Goal: Task Accomplishment & Management: Manage account settings

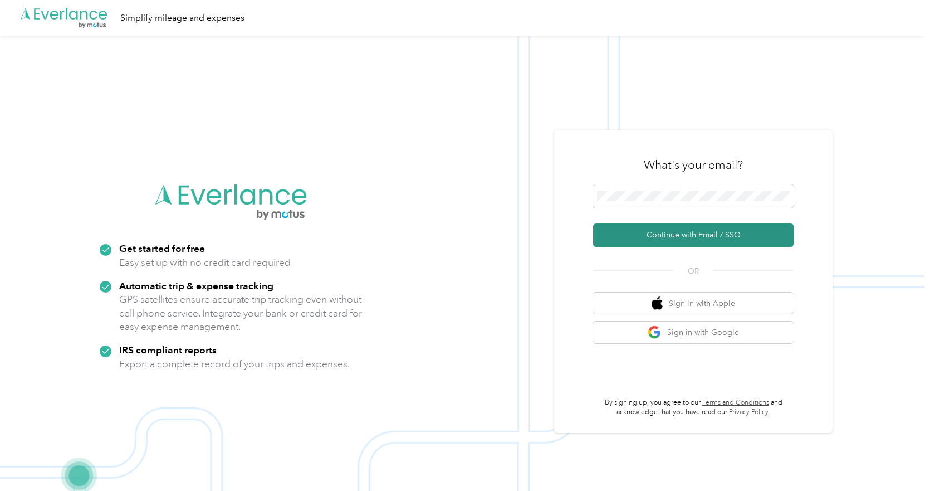
click at [677, 234] on button "Continue with Email / SSO" at bounding box center [693, 234] width 200 height 23
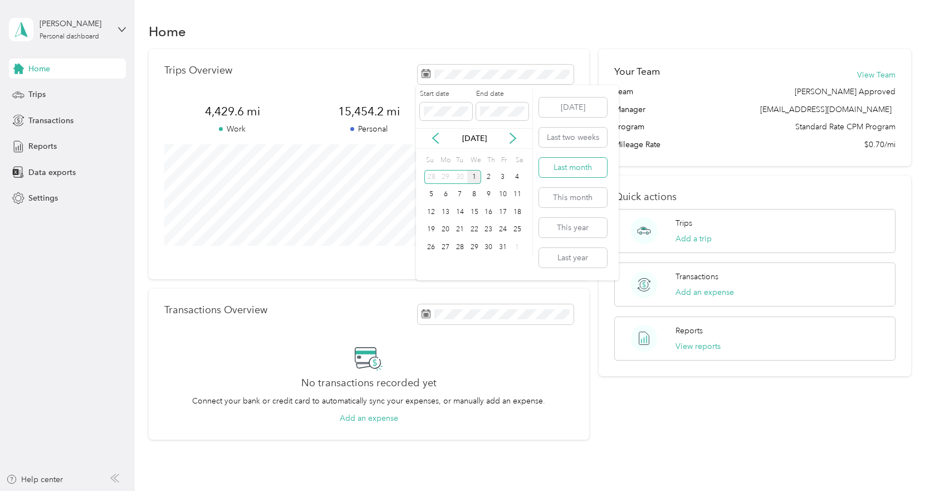
click at [574, 166] on button "Last month" at bounding box center [573, 167] width 68 height 19
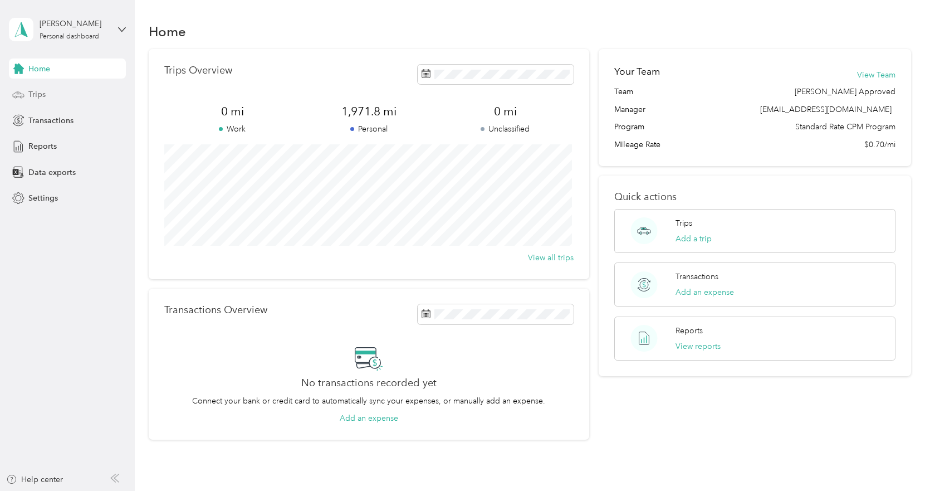
click at [42, 94] on span "Trips" at bounding box center [36, 95] width 17 height 12
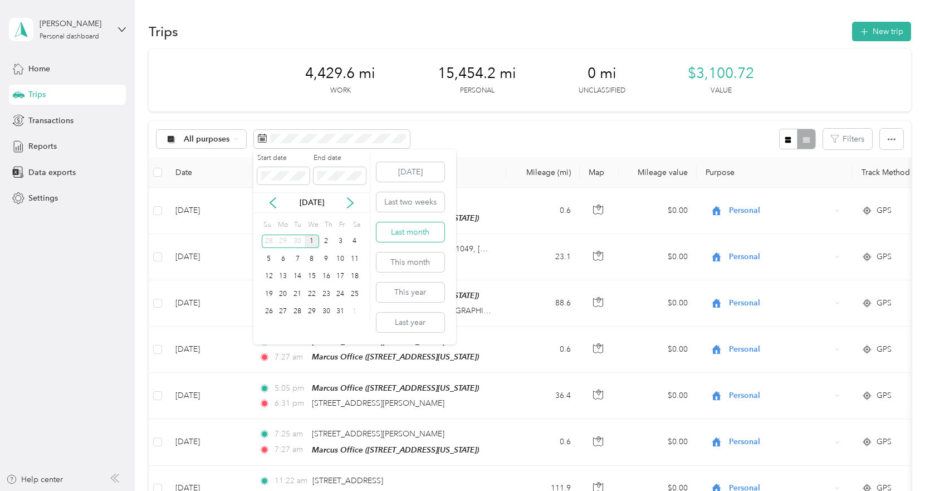
click at [407, 231] on button "Last month" at bounding box center [410, 231] width 68 height 19
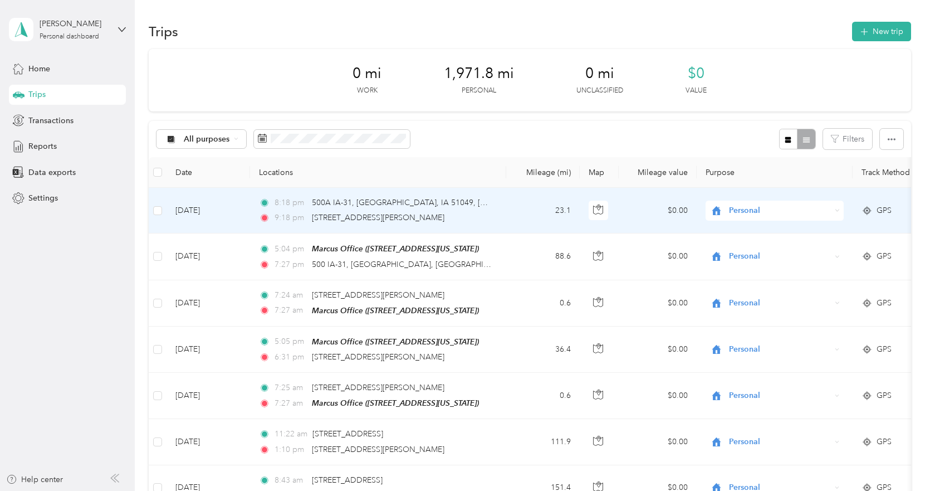
click at [838, 208] on icon at bounding box center [837, 210] width 5 height 5
click at [797, 227] on span "Cooperative Farmers Elevator (CFE)" at bounding box center [799, 232] width 132 height 12
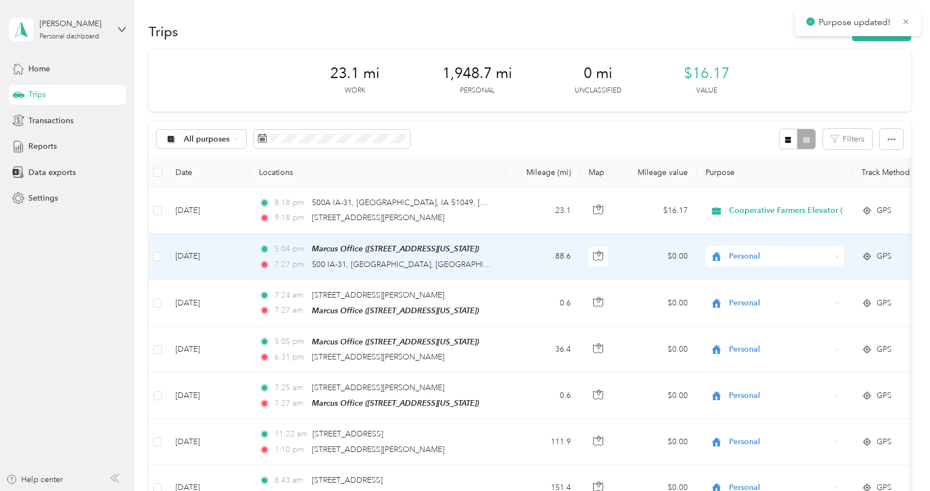
click at [835, 255] on icon at bounding box center [837, 256] width 5 height 5
click at [818, 275] on span "Cooperative Farmers Elevator (CFE)" at bounding box center [799, 277] width 132 height 12
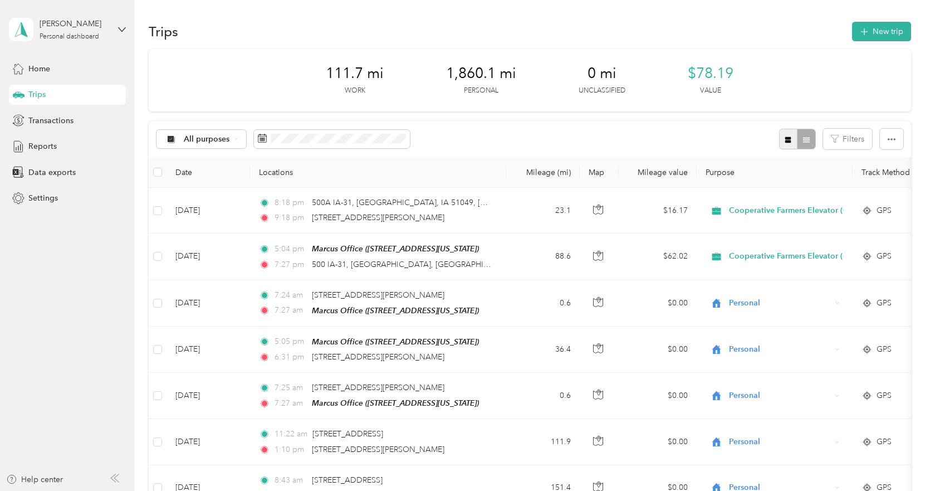
click at [786, 137] on icon "button" at bounding box center [788, 139] width 6 height 6
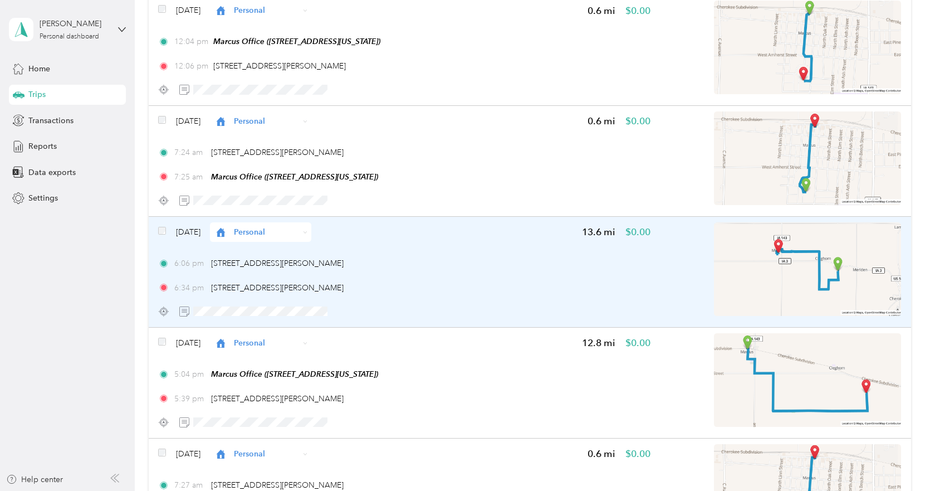
scroll to position [1949, 0]
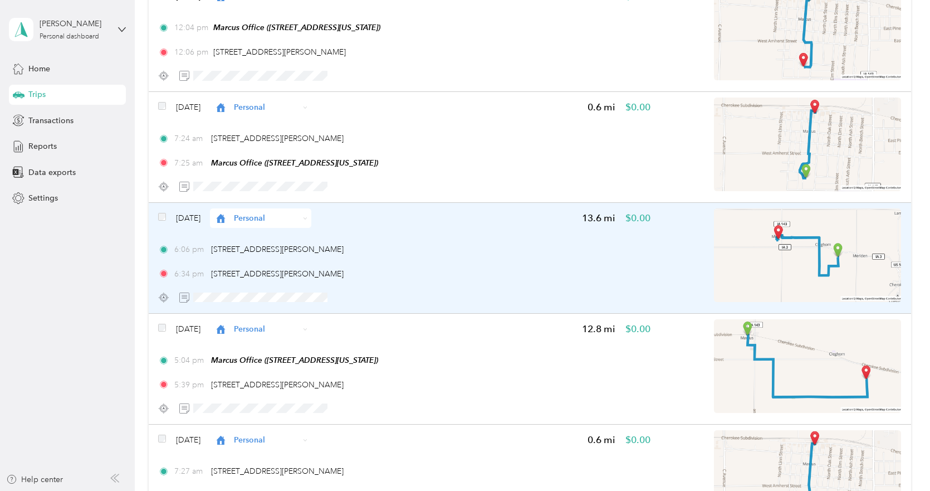
click at [311, 214] on div "Personal" at bounding box center [260, 217] width 101 height 19
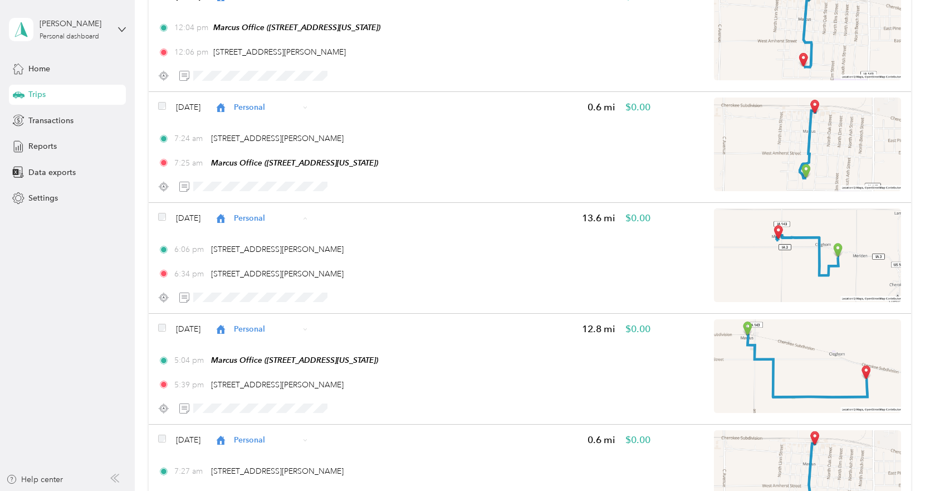
click at [311, 237] on span "Cooperative Farmers Elevator (CFE)" at bounding box center [325, 239] width 132 height 12
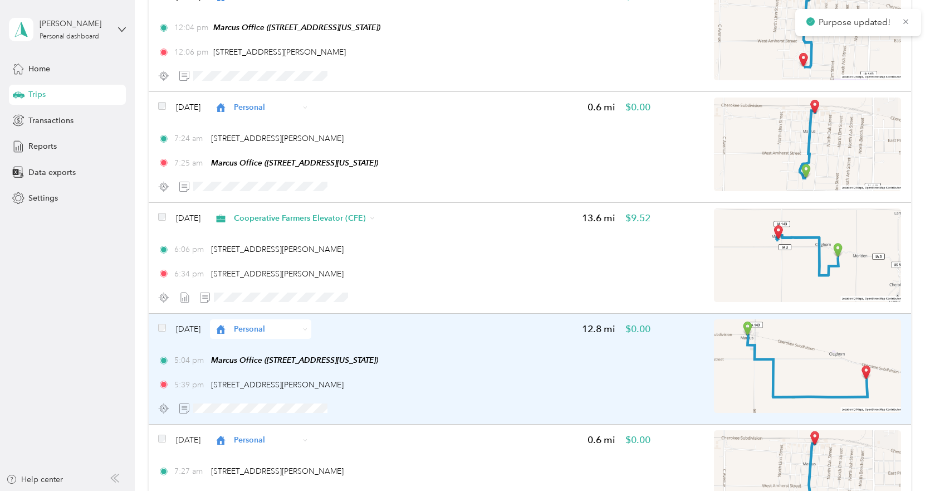
click at [299, 327] on span "Personal" at bounding box center [266, 329] width 65 height 12
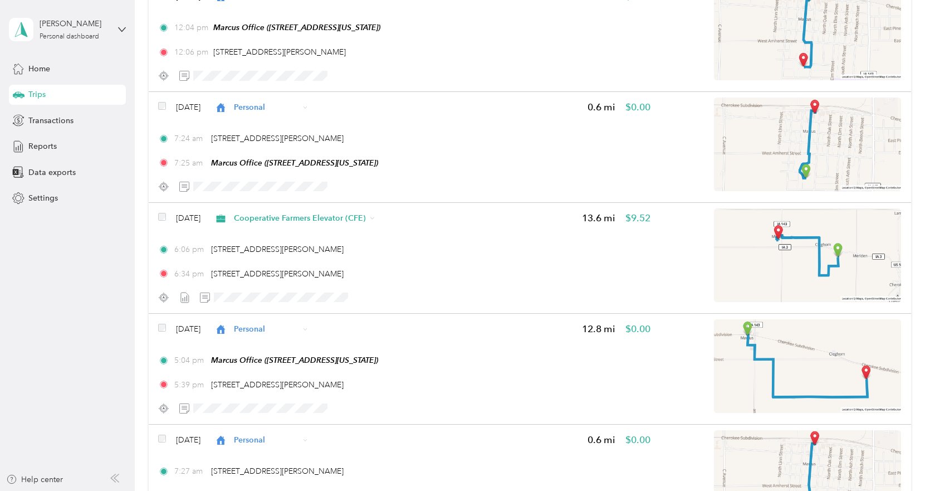
click at [292, 348] on span "Cooperative Farmers Elevator (CFE)" at bounding box center [325, 347] width 132 height 12
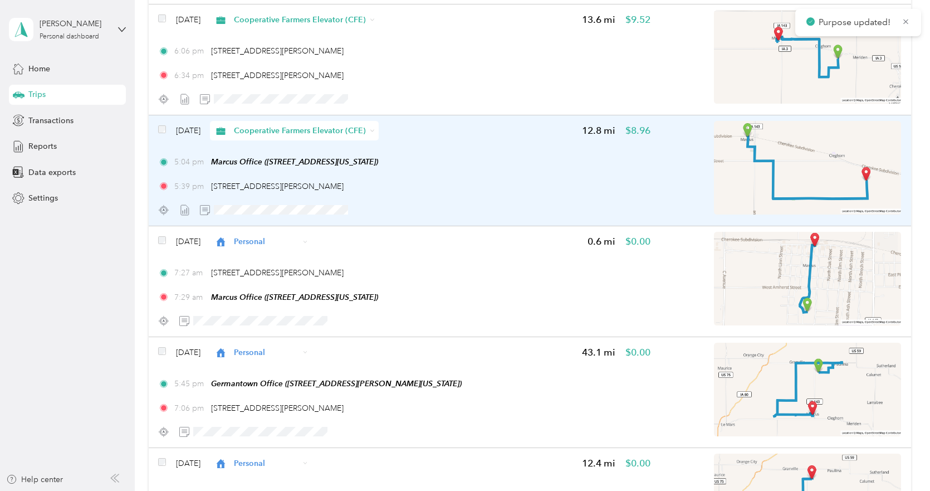
scroll to position [2171, 0]
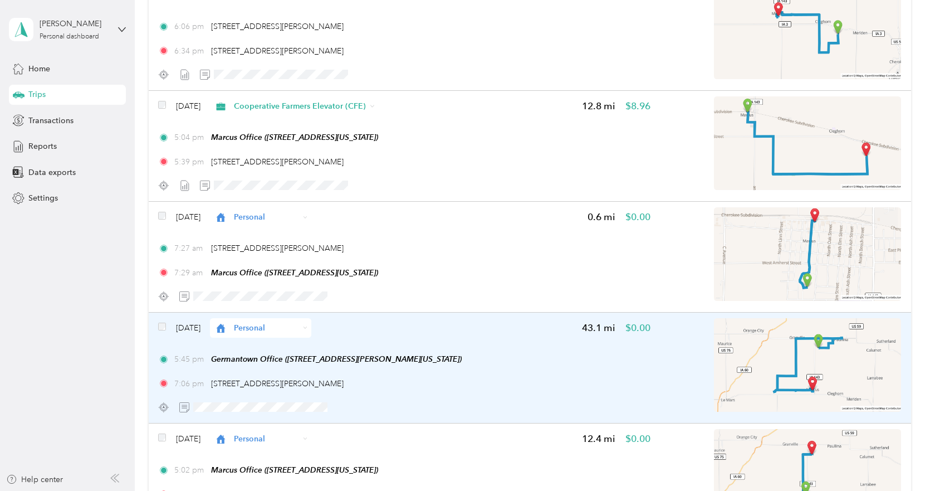
click at [299, 328] on span "Personal" at bounding box center [266, 328] width 65 height 12
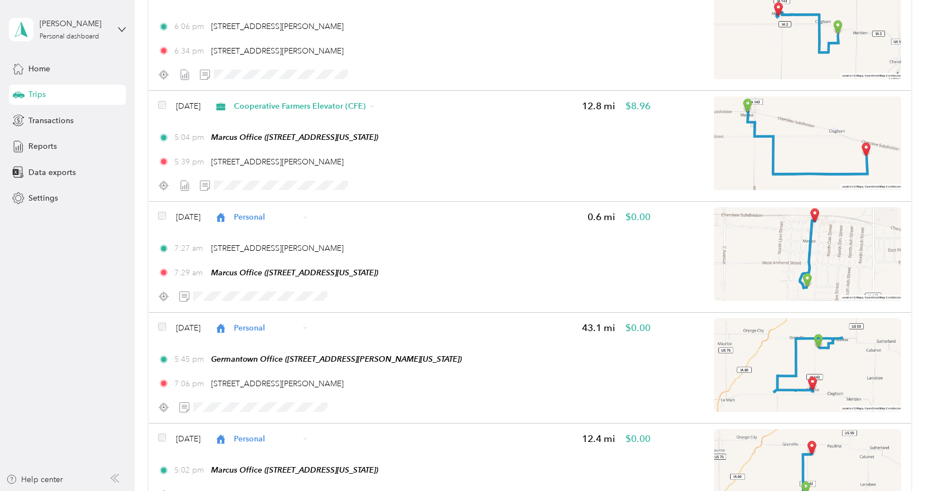
click at [313, 347] on span "Cooperative Farmers Elevator (CFE)" at bounding box center [325, 347] width 132 height 12
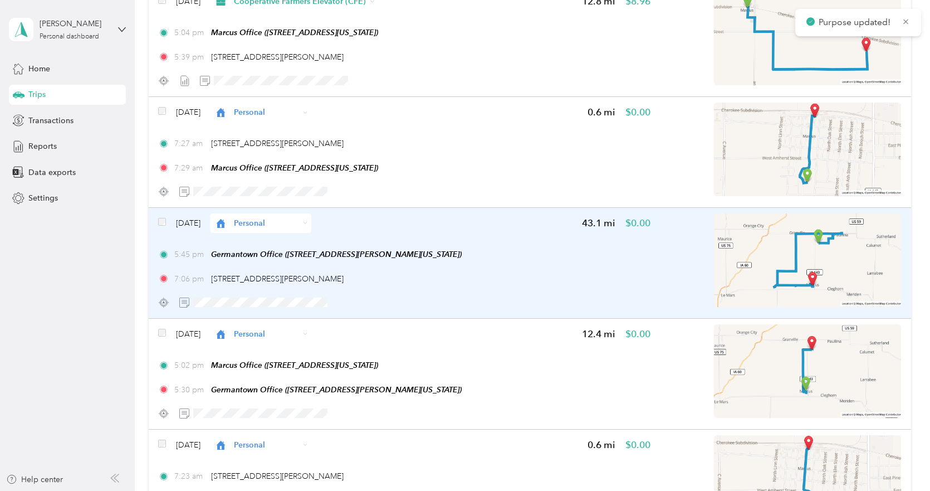
scroll to position [2283, 0]
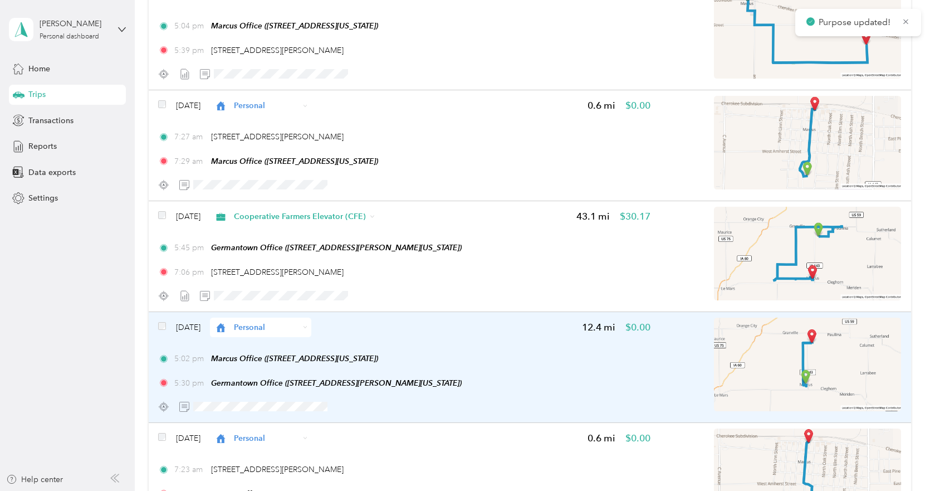
click at [292, 328] on span "Personal" at bounding box center [266, 327] width 65 height 12
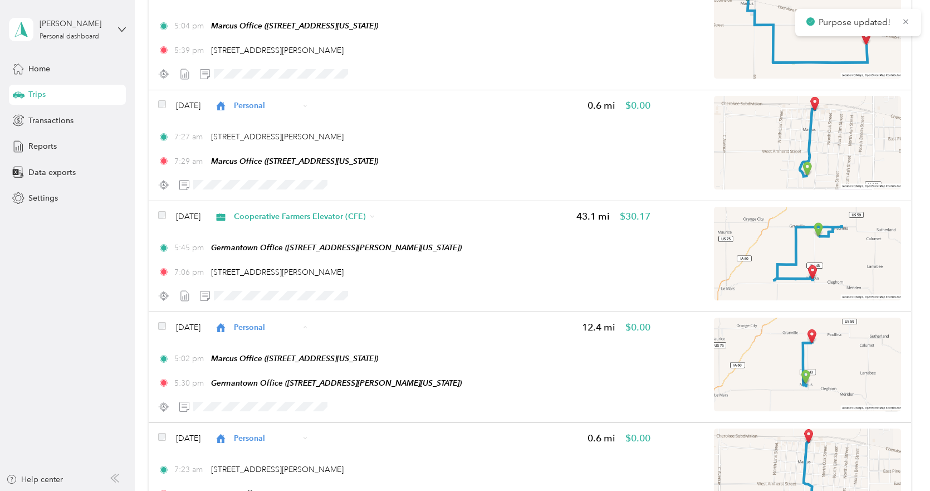
click at [299, 344] on span "Cooperative Farmers Elevator (CFE)" at bounding box center [325, 348] width 132 height 12
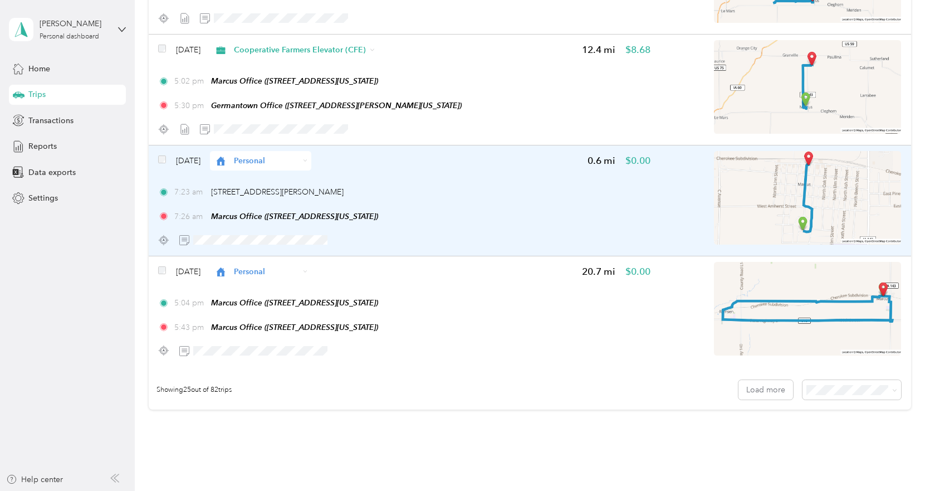
scroll to position [2561, 0]
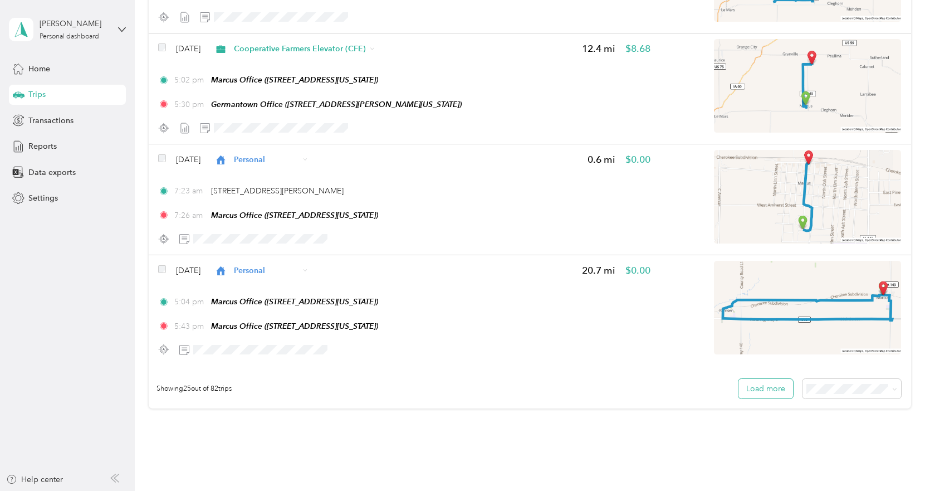
click at [758, 389] on button "Load more" at bounding box center [765, 388] width 55 height 19
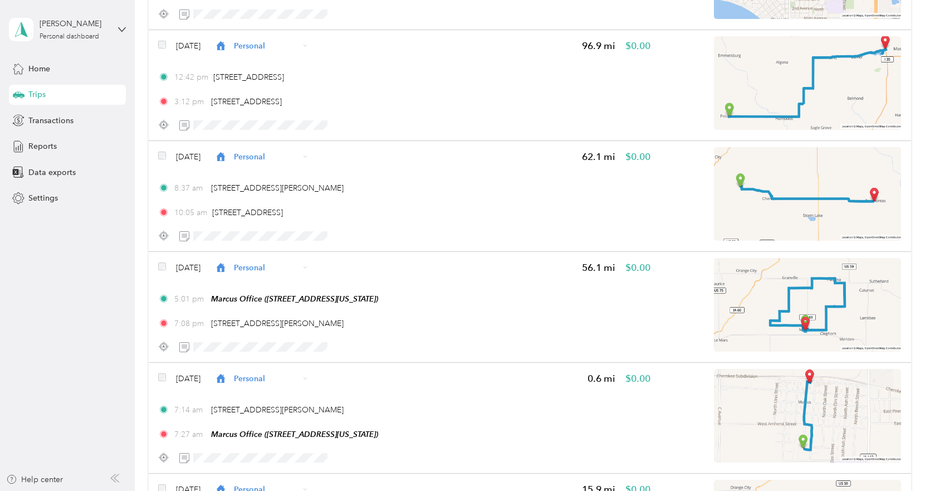
scroll to position [4232, 0]
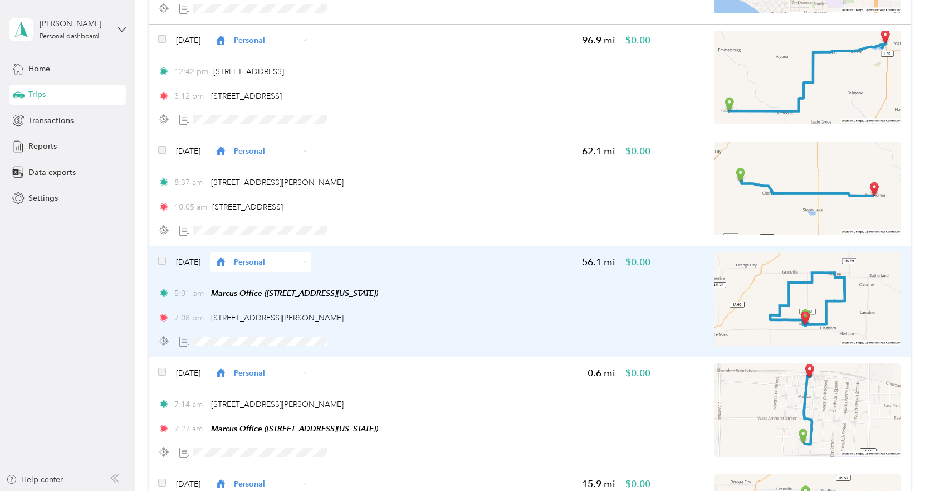
click at [299, 260] on span "Personal" at bounding box center [266, 262] width 65 height 12
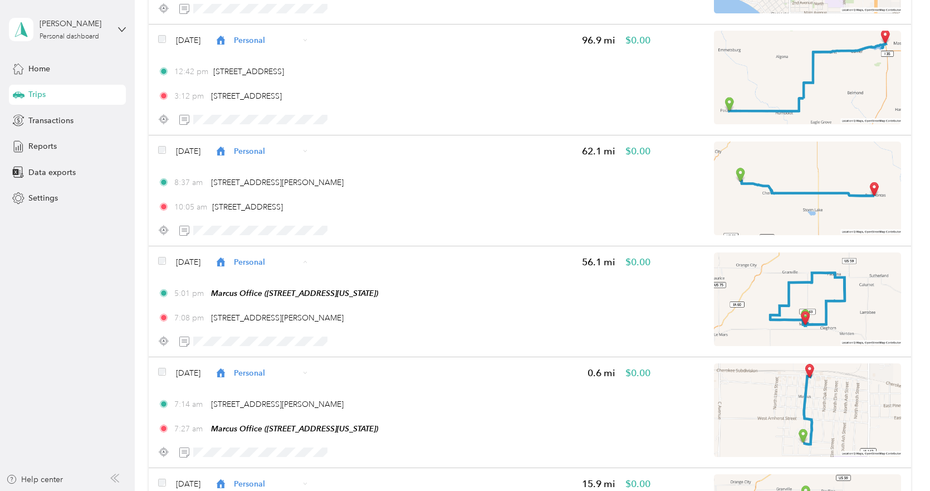
click at [308, 281] on span "Cooperative Farmers Elevator (CFE)" at bounding box center [325, 283] width 132 height 12
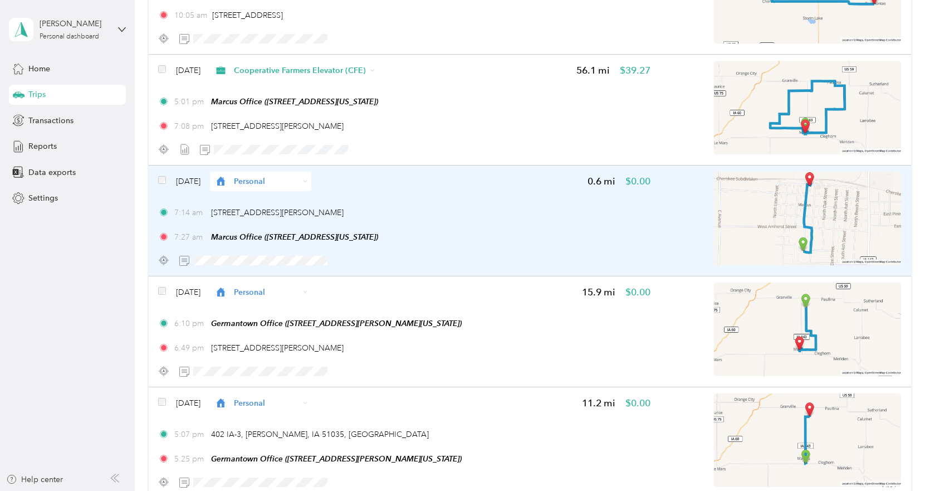
scroll to position [4454, 0]
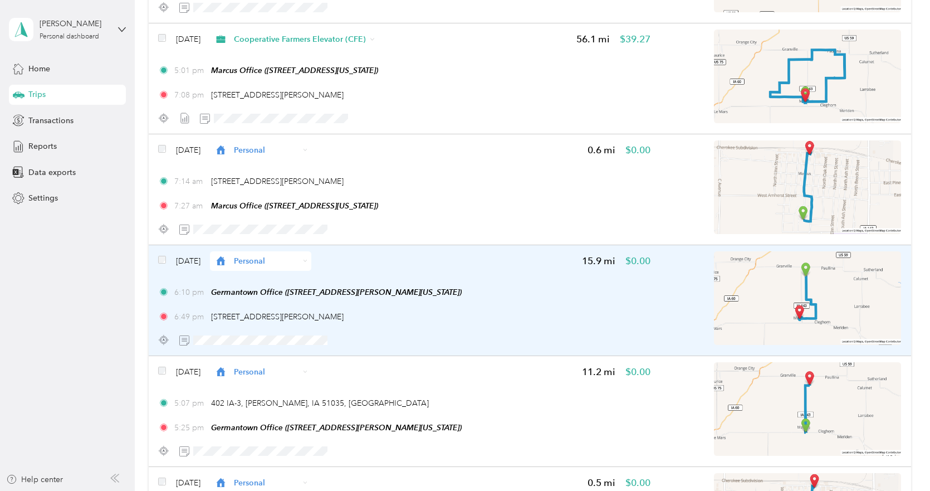
click at [299, 264] on span "Personal" at bounding box center [266, 261] width 65 height 12
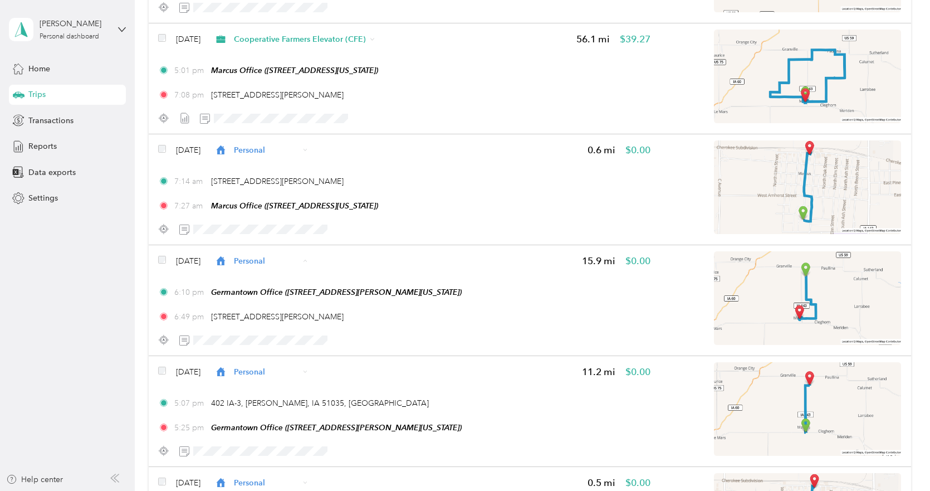
click at [309, 280] on span "Cooperative Farmers Elevator (CFE)" at bounding box center [325, 282] width 132 height 12
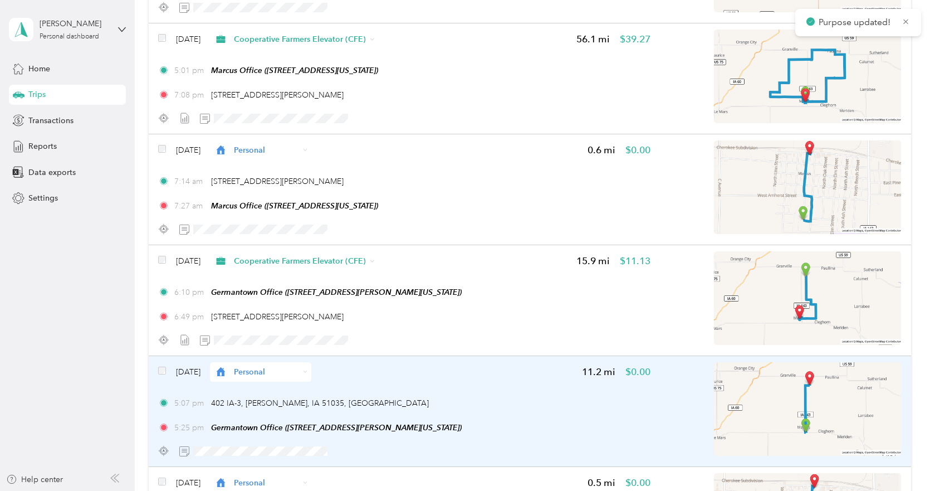
click at [291, 370] on span "Personal" at bounding box center [266, 372] width 65 height 12
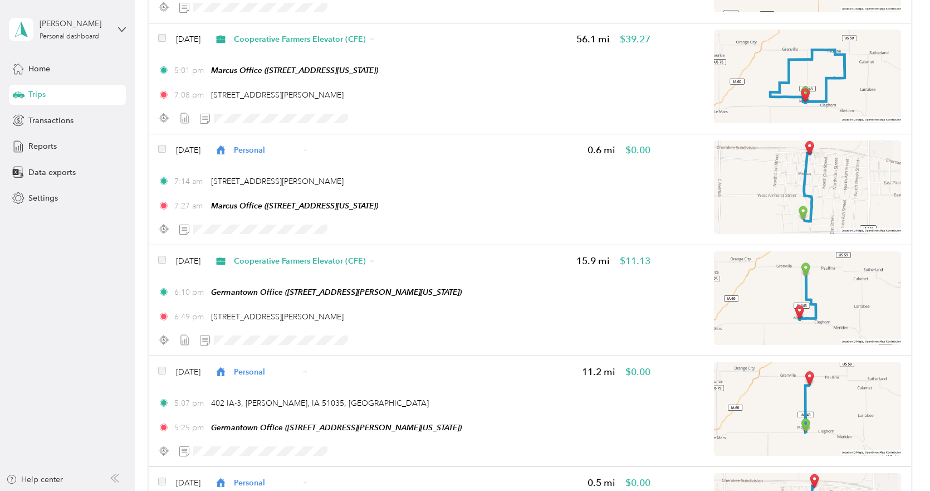
click at [305, 389] on span "Cooperative Farmers Elevator (CFE)" at bounding box center [325, 392] width 132 height 12
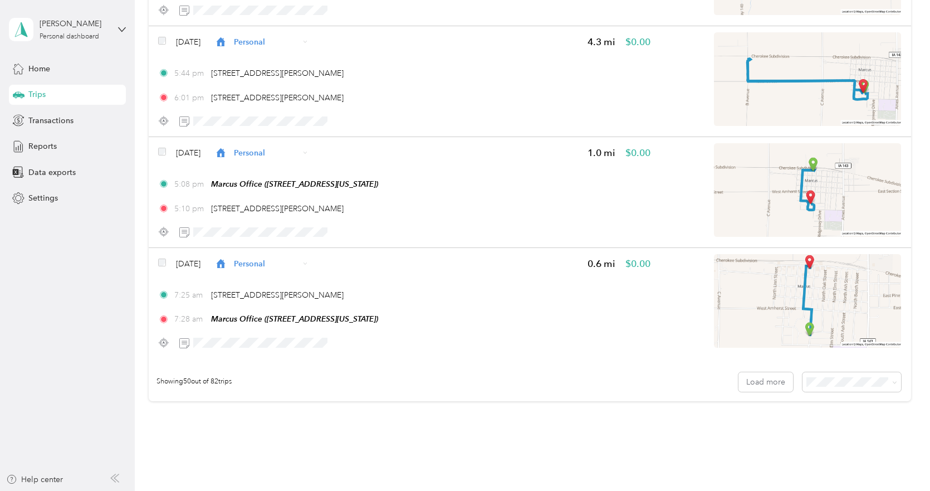
scroll to position [5345, 0]
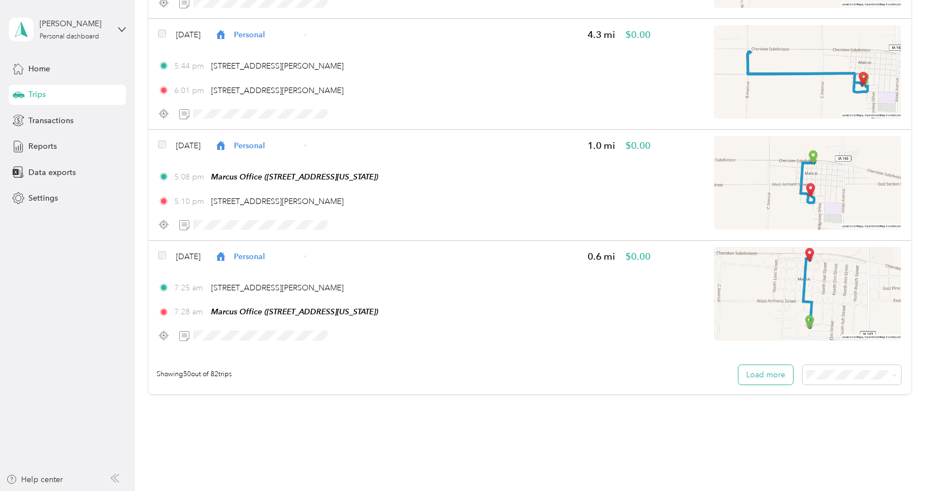
click at [756, 379] on button "Load more" at bounding box center [765, 374] width 55 height 19
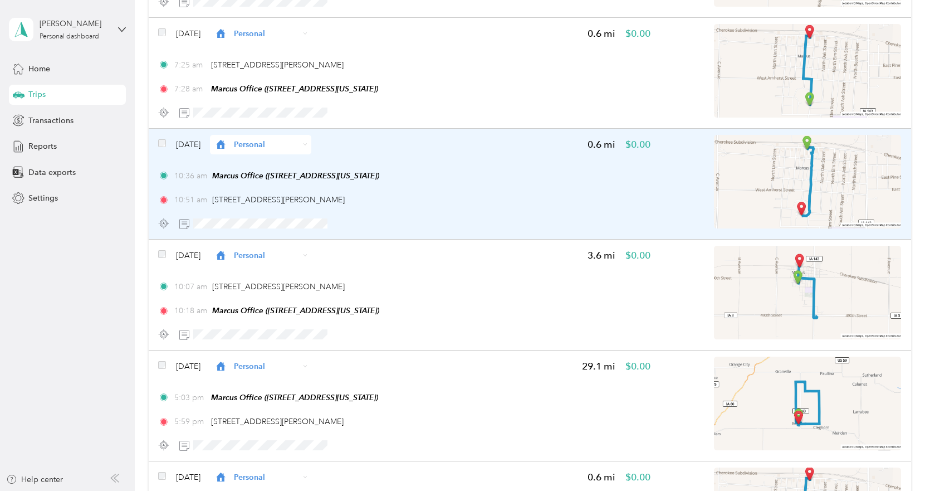
scroll to position [5624, 0]
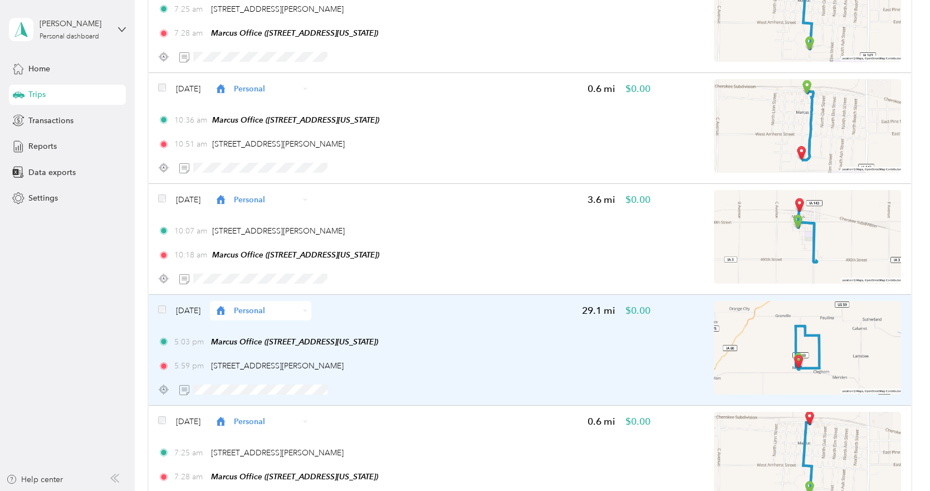
click at [299, 311] on span "Personal" at bounding box center [266, 311] width 65 height 12
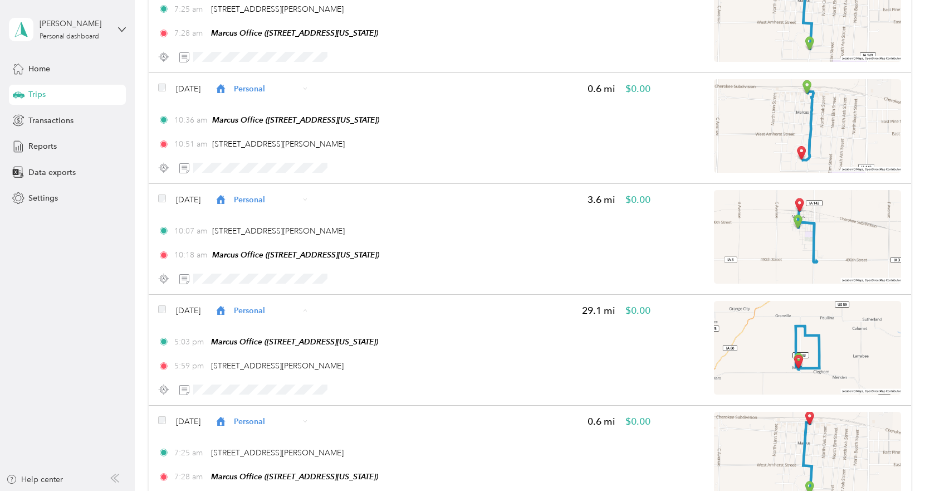
click at [299, 327] on span "Cooperative Farmers Elevator (CFE)" at bounding box center [325, 331] width 132 height 12
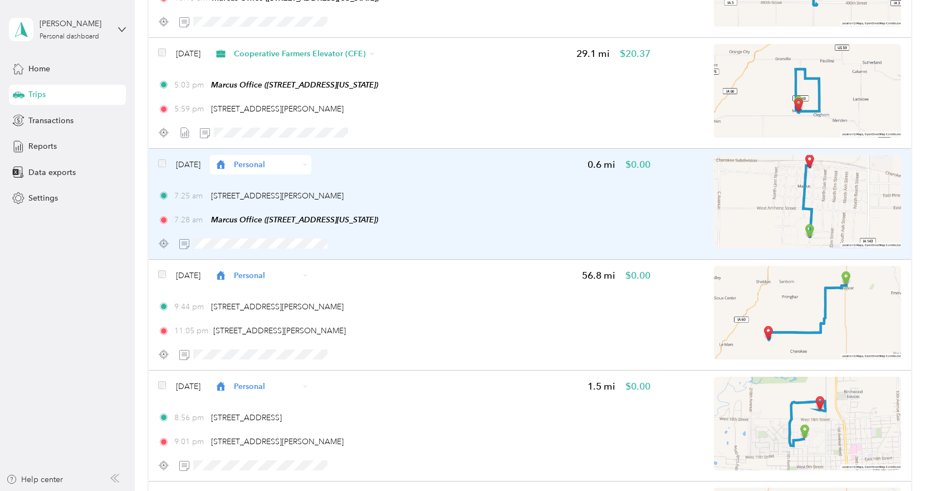
scroll to position [5902, 0]
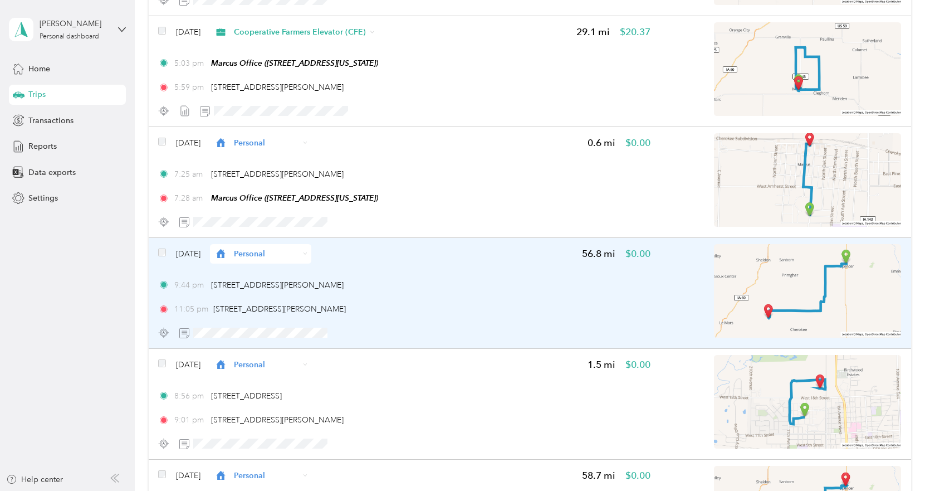
click at [299, 249] on span "Personal" at bounding box center [266, 254] width 65 height 12
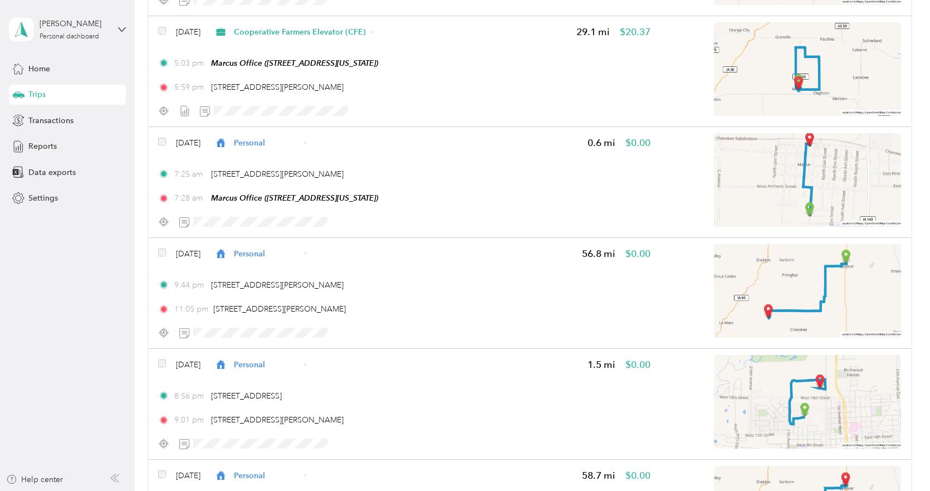
click at [320, 268] on span "Cooperative Farmers Elevator (CFE)" at bounding box center [325, 274] width 132 height 12
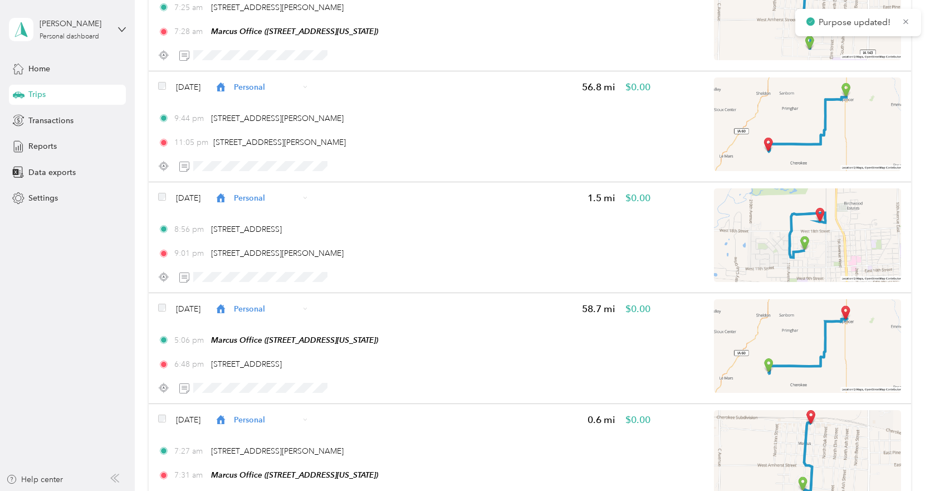
scroll to position [6069, 0]
click at [318, 195] on div "Click to name as a Favorite Place" at bounding box center [278, 204] width 130 height 27
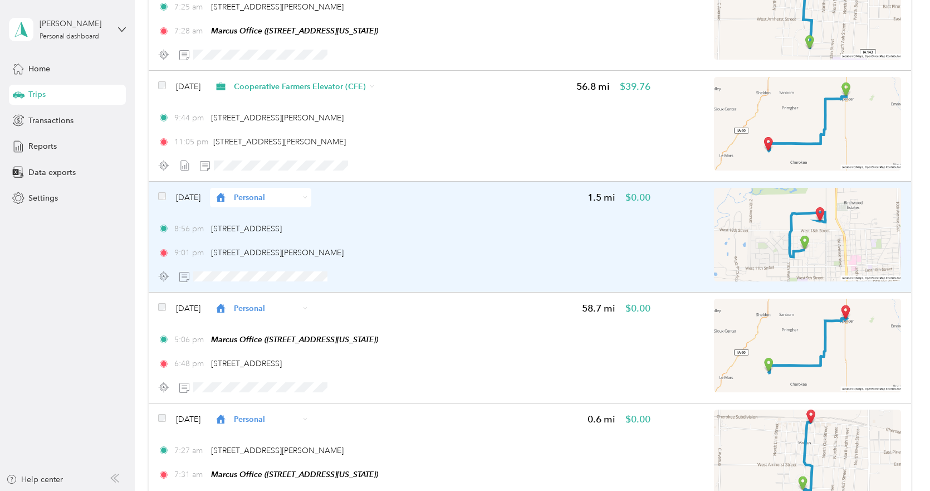
click at [311, 192] on div "Personal" at bounding box center [260, 197] width 101 height 19
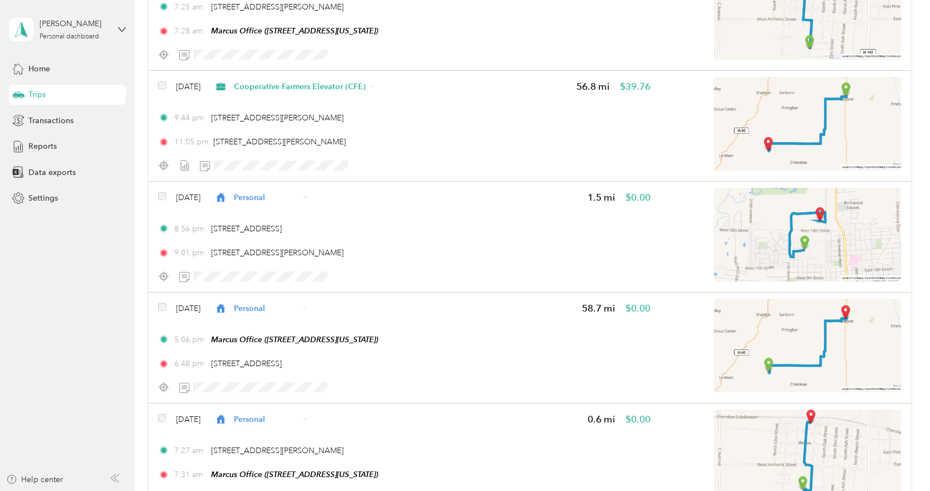
click at [323, 213] on span "Cooperative Farmers Elevator (CFE)" at bounding box center [325, 218] width 132 height 12
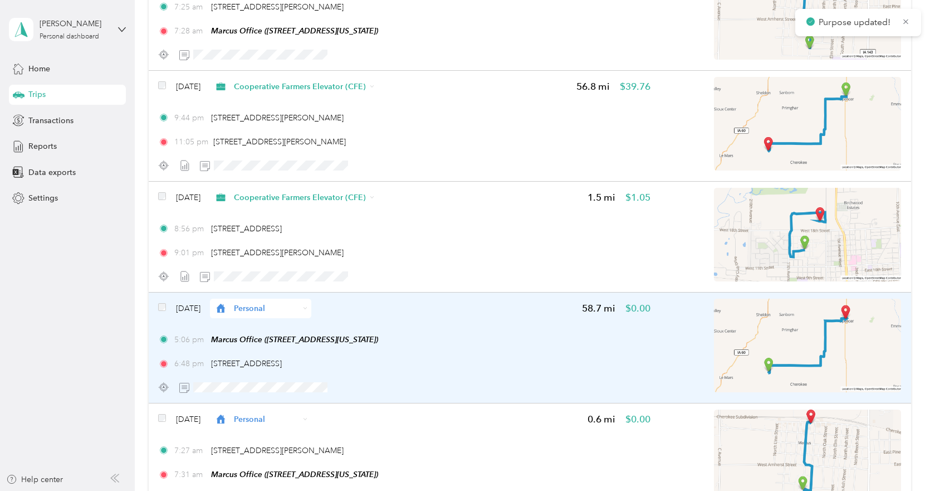
click at [307, 308] on icon at bounding box center [305, 308] width 4 height 4
click at [326, 322] on span "Cooperative Farmers Elevator (CFE)" at bounding box center [325, 326] width 132 height 12
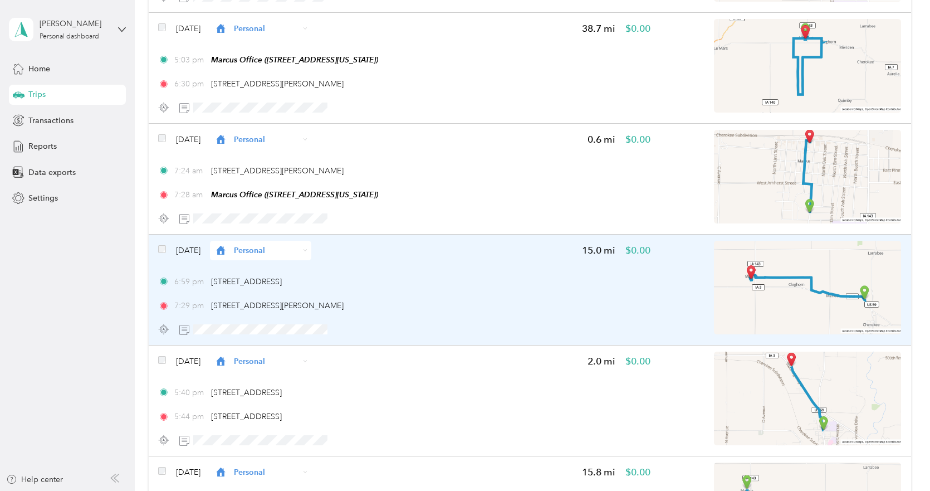
scroll to position [6626, 0]
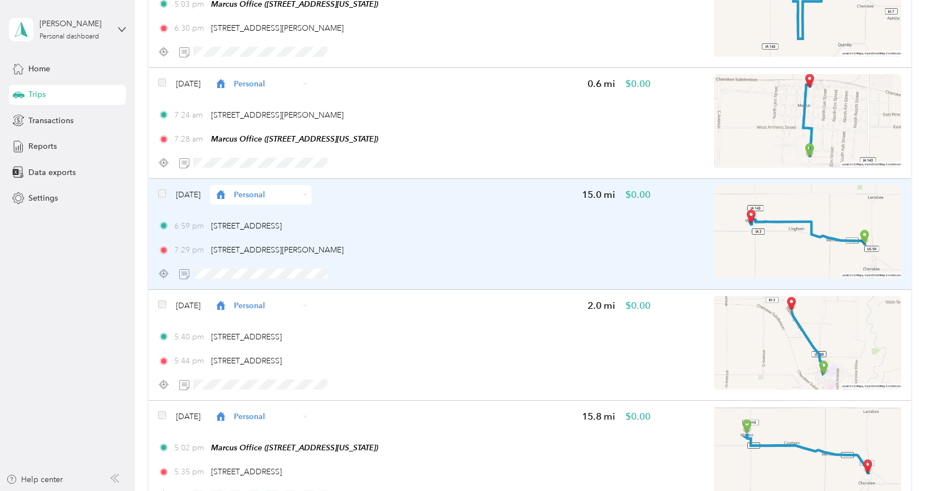
click at [307, 195] on icon at bounding box center [305, 194] width 4 height 4
click at [302, 212] on span "Cooperative Farmers Elevator (CFE)" at bounding box center [321, 213] width 132 height 12
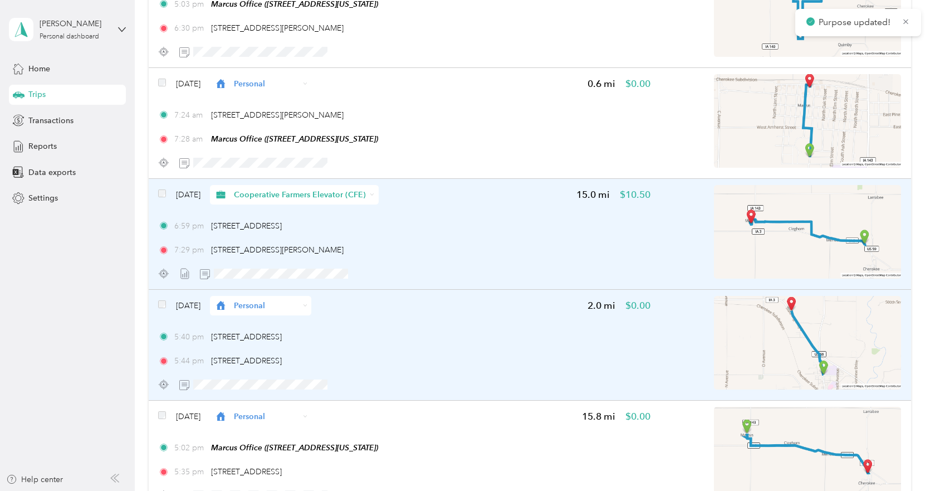
click at [307, 305] on icon at bounding box center [305, 305] width 4 height 4
click at [321, 322] on span "Cooperative Farmers Elevator (CFE)" at bounding box center [321, 326] width 132 height 12
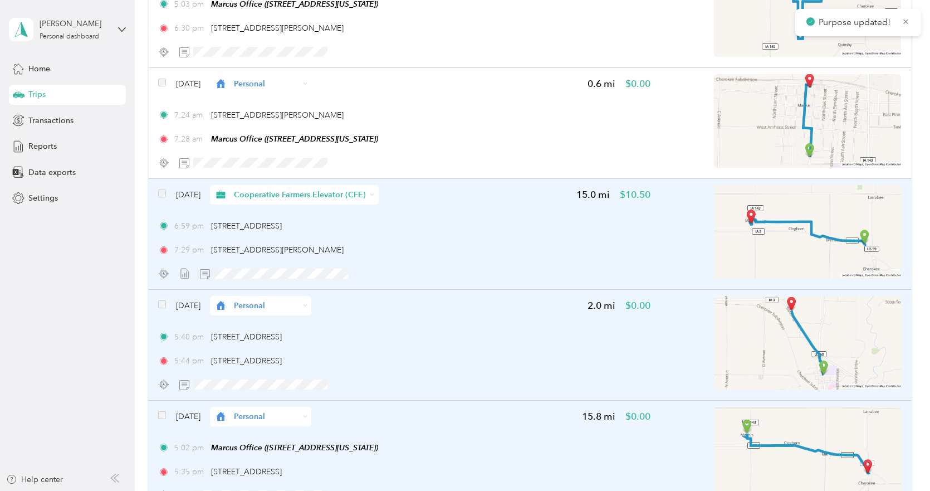
click at [299, 416] on span "Personal" at bounding box center [266, 416] width 65 height 12
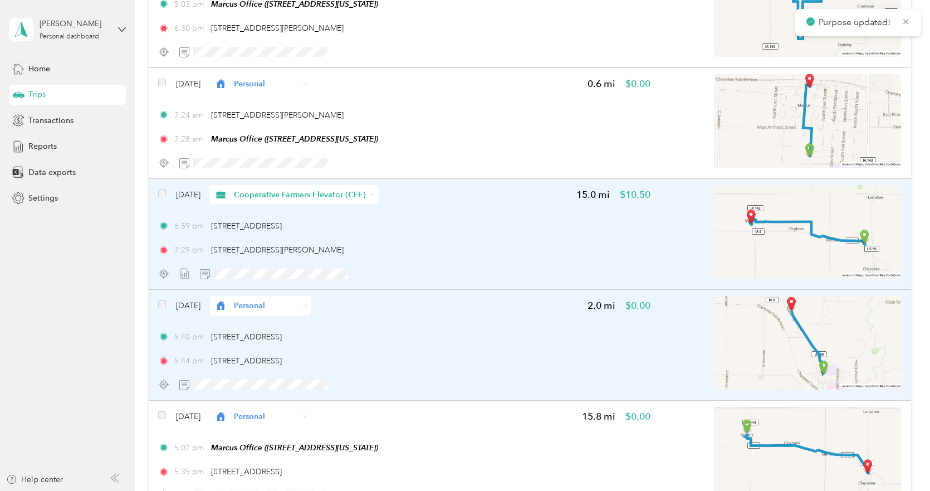
click at [306, 434] on span "Cooperative Farmers Elevator (CFE)" at bounding box center [321, 435] width 132 height 12
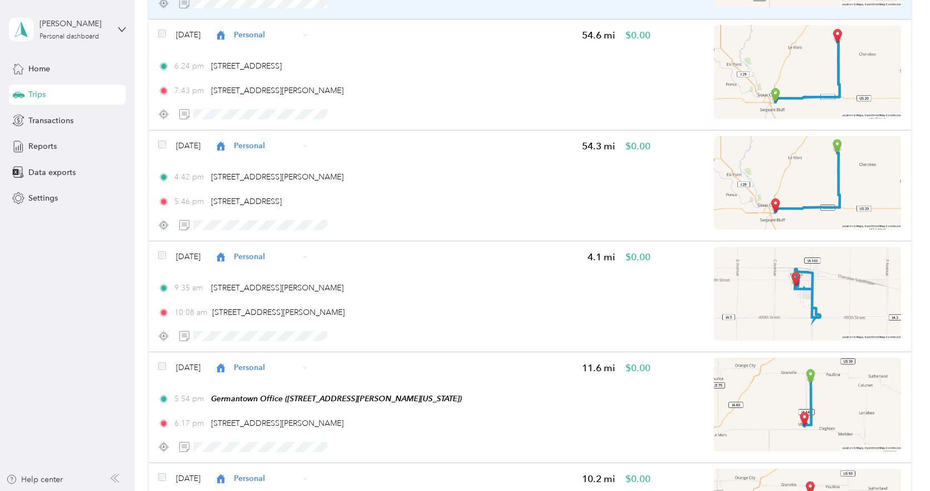
scroll to position [7739, 0]
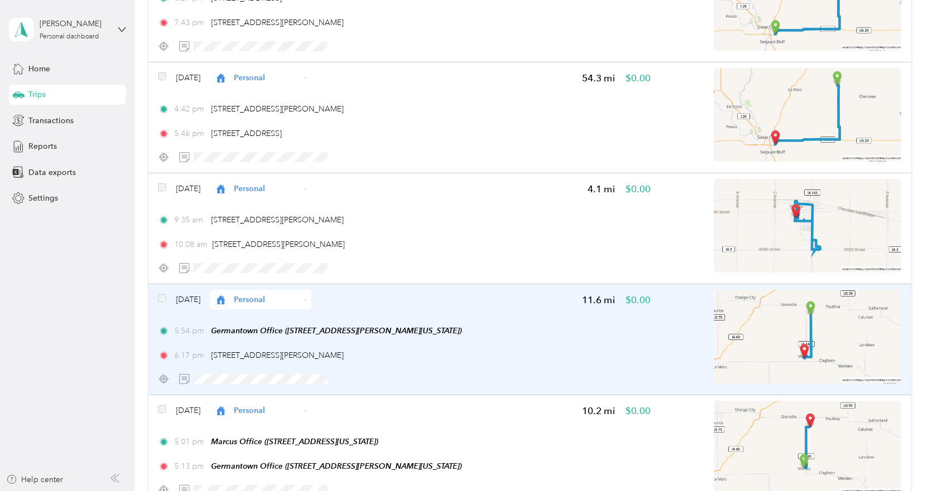
click at [299, 301] on span "Personal" at bounding box center [266, 299] width 65 height 12
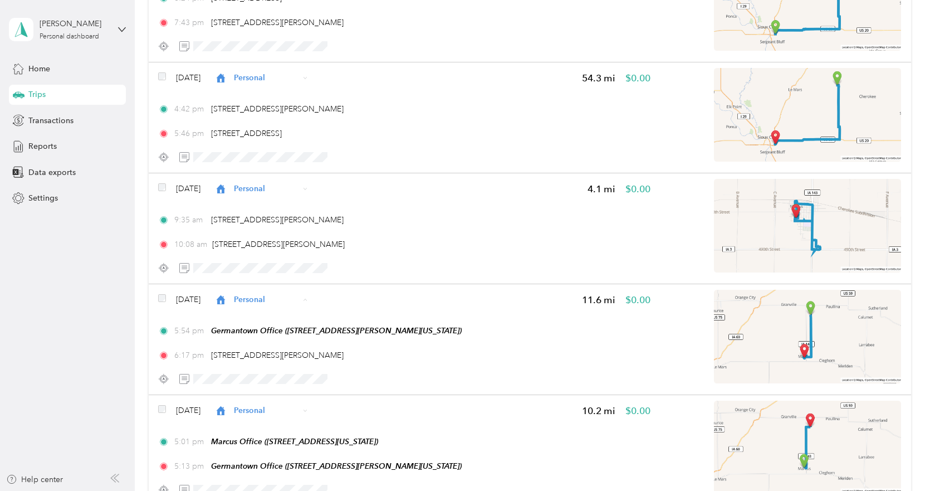
click at [306, 318] on span "Cooperative Farmers Elevator (CFE)" at bounding box center [321, 320] width 132 height 12
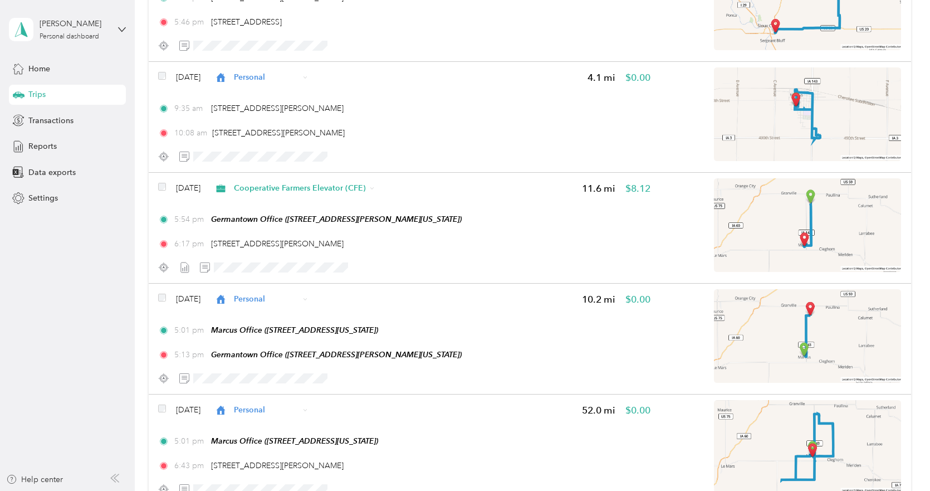
scroll to position [7906, 0]
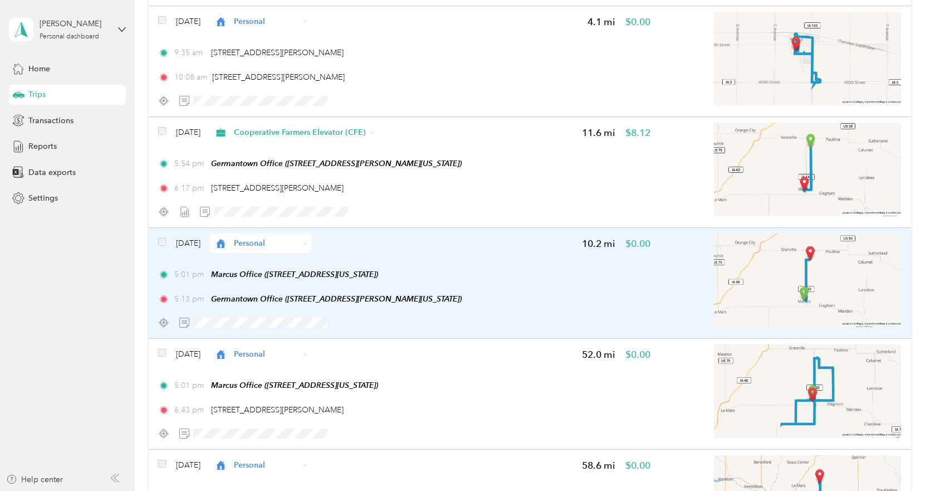
click at [299, 238] on span "Personal" at bounding box center [266, 243] width 65 height 12
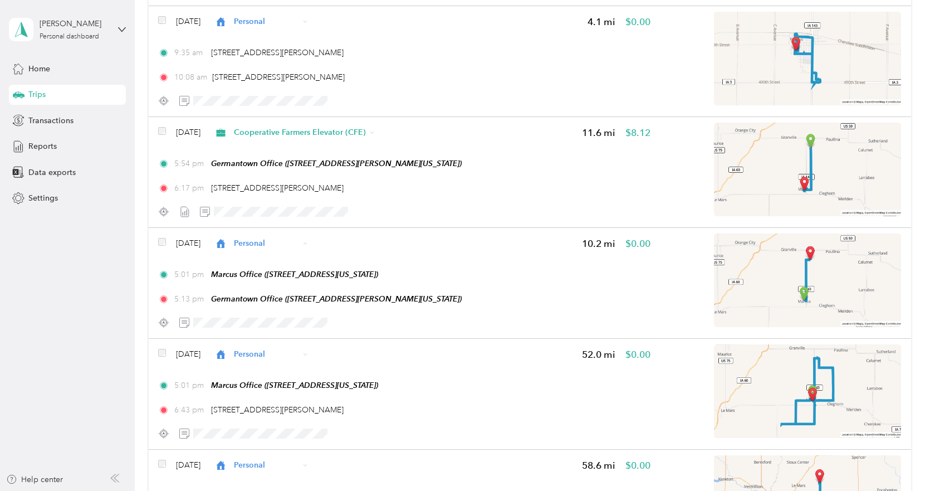
click at [306, 261] on span "Cooperative Farmers Elevator (CFE)" at bounding box center [321, 264] width 132 height 12
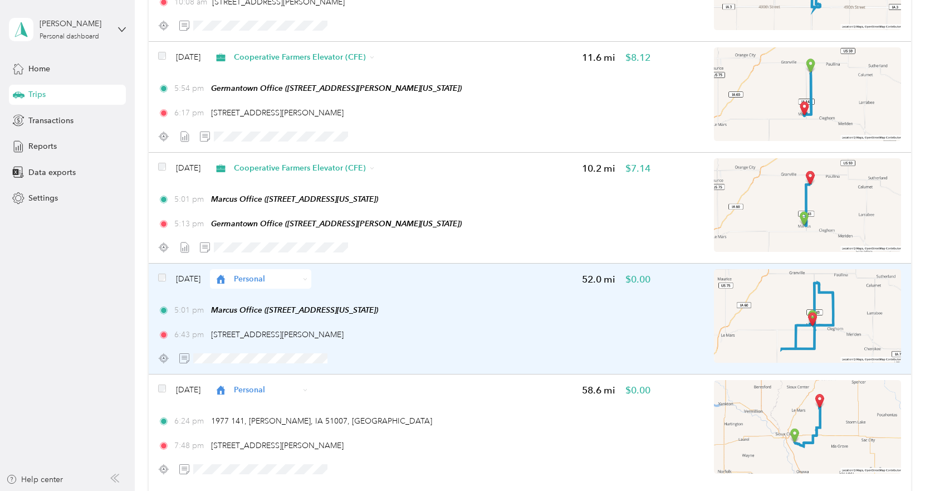
scroll to position [8018, 0]
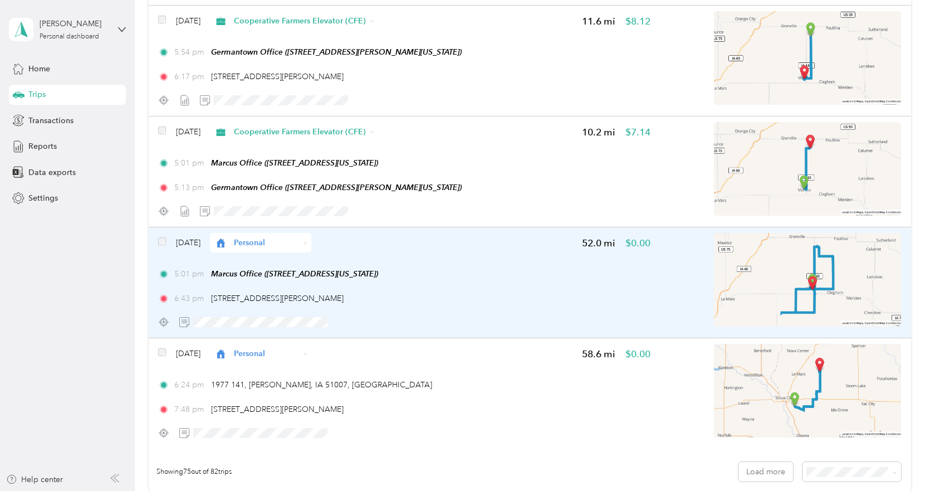
click at [311, 244] on div "Personal" at bounding box center [260, 242] width 101 height 19
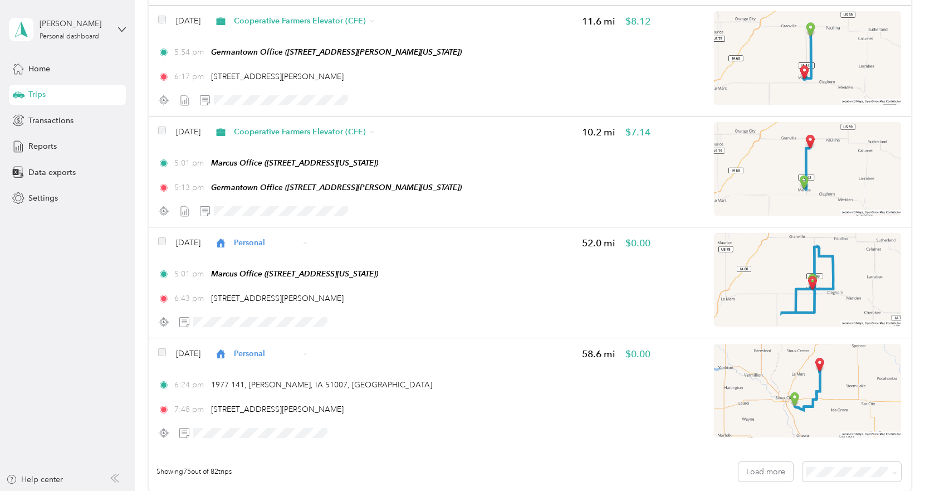
click at [314, 257] on li "Cooperative Farmers Elevator (CFE)" at bounding box center [311, 262] width 168 height 19
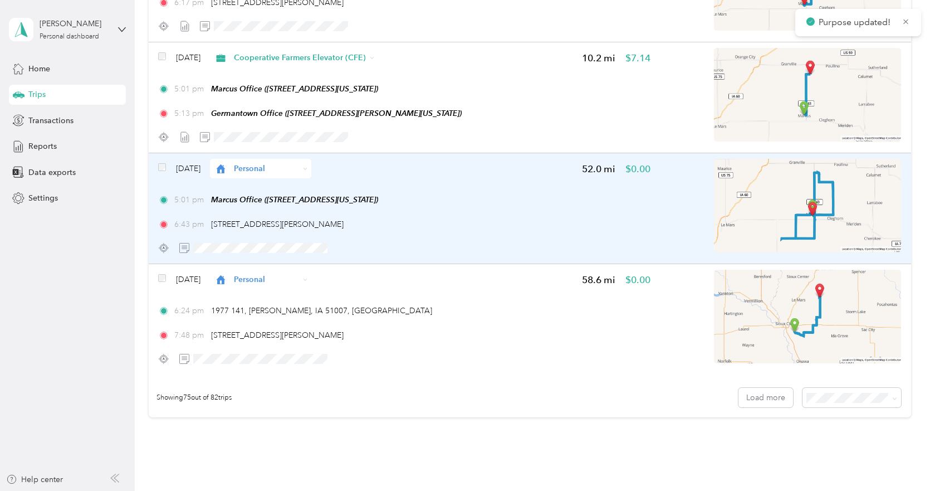
scroll to position [8129, 0]
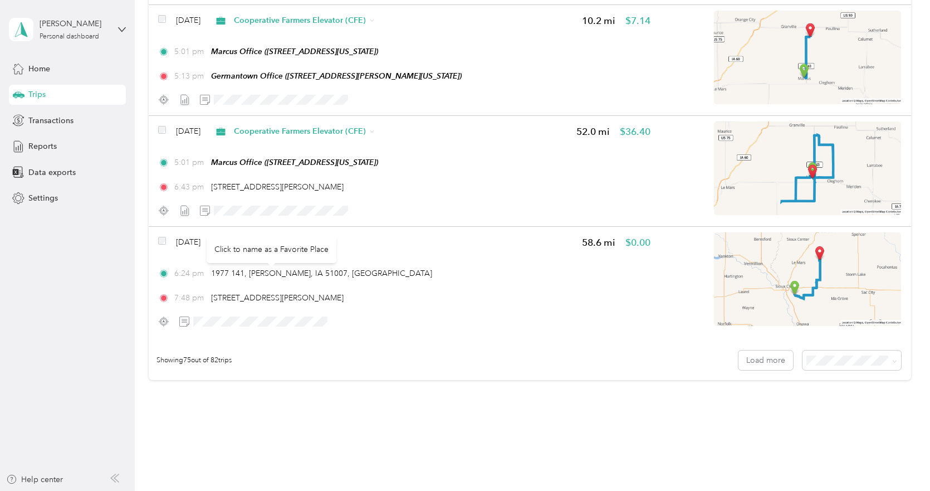
click at [310, 238] on div "Click to name as a Favorite Place" at bounding box center [272, 249] width 130 height 27
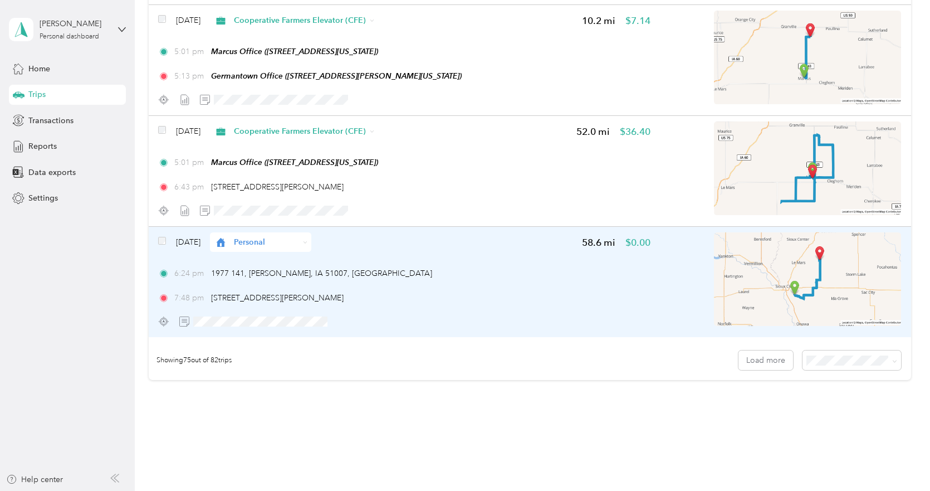
click at [307, 240] on icon at bounding box center [305, 242] width 4 height 4
click at [314, 259] on span "Cooperative Farmers Elevator (CFE)" at bounding box center [321, 263] width 132 height 12
click at [762, 359] on button "Load more" at bounding box center [765, 359] width 55 height 19
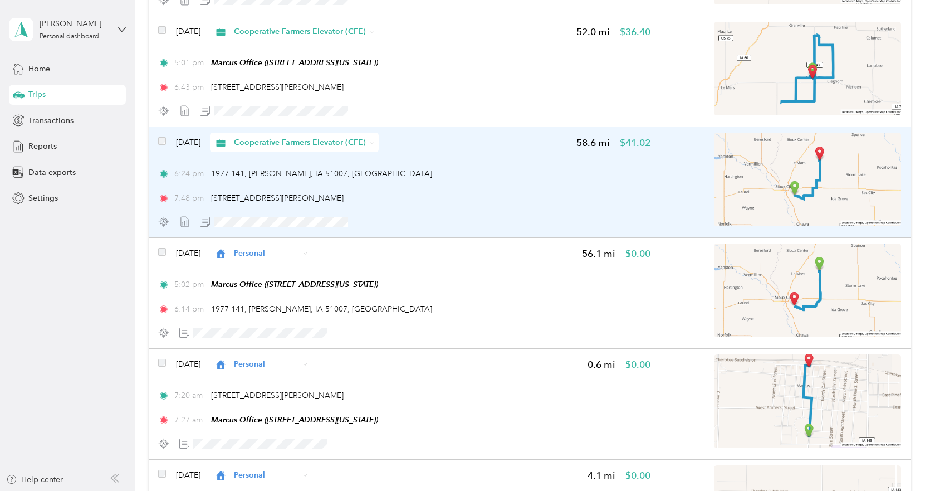
scroll to position [8241, 0]
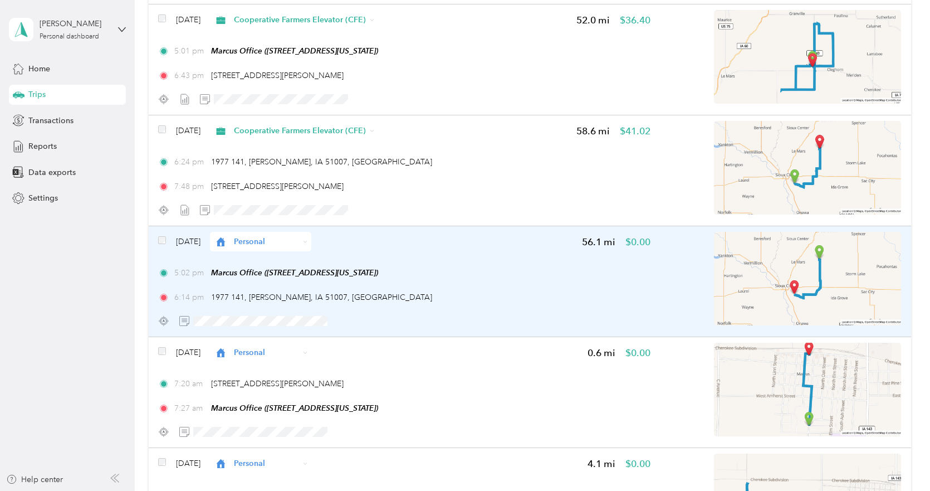
click at [299, 244] on span "Personal" at bounding box center [266, 242] width 65 height 12
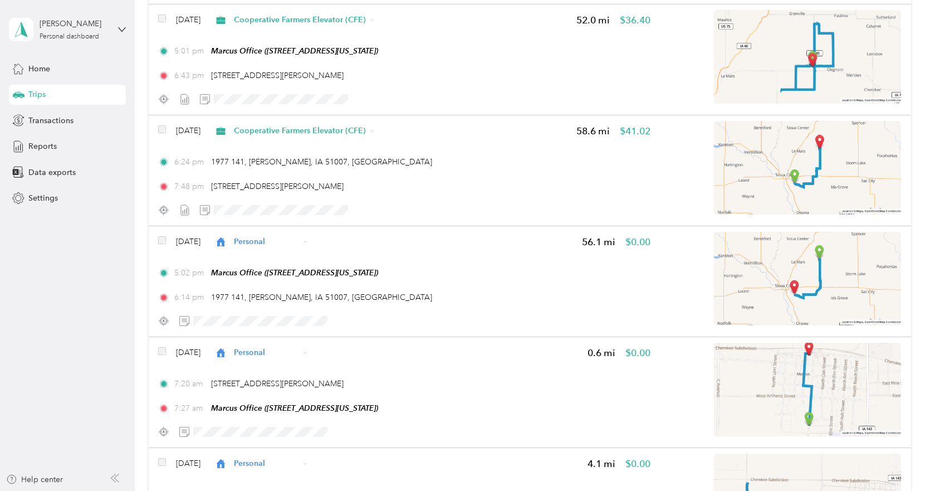
click at [303, 258] on span "Cooperative Farmers Elevator (CFE)" at bounding box center [321, 262] width 132 height 12
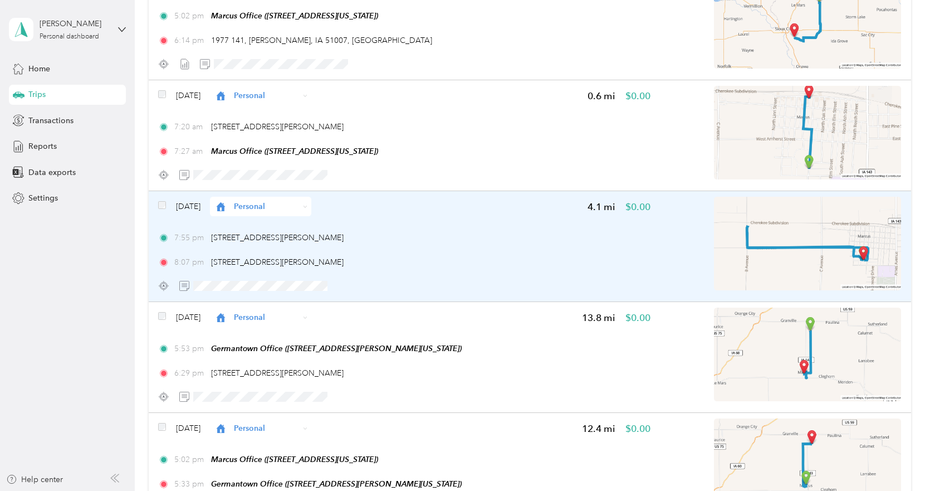
scroll to position [8519, 0]
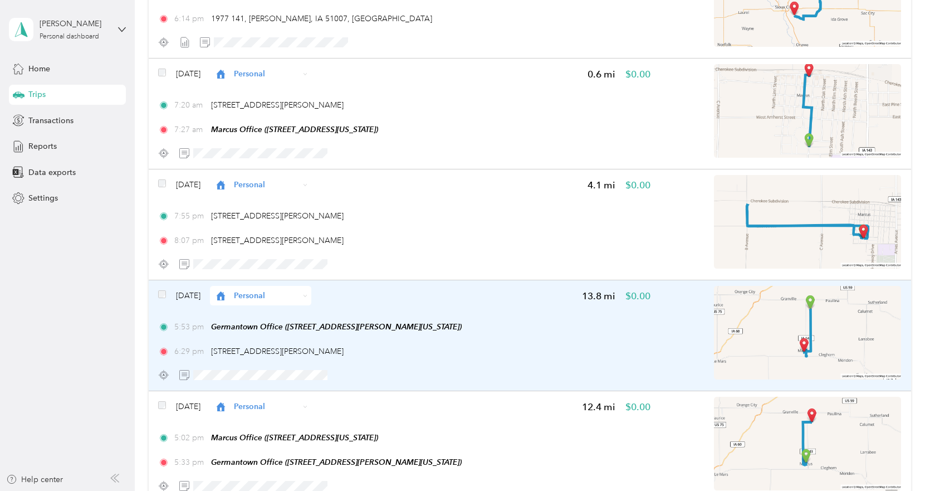
click at [299, 297] on span "Personal" at bounding box center [266, 296] width 65 height 12
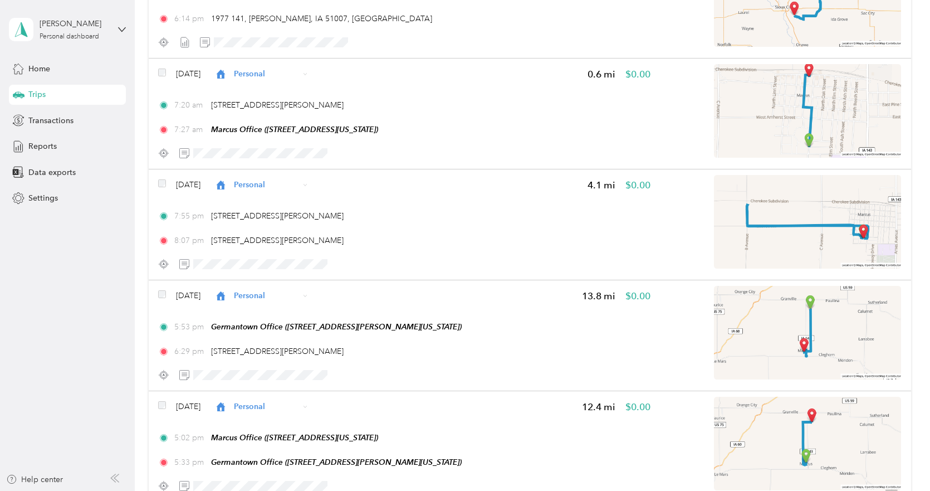
click at [308, 312] on span "Cooperative Farmers Elevator (CFE)" at bounding box center [321, 316] width 132 height 12
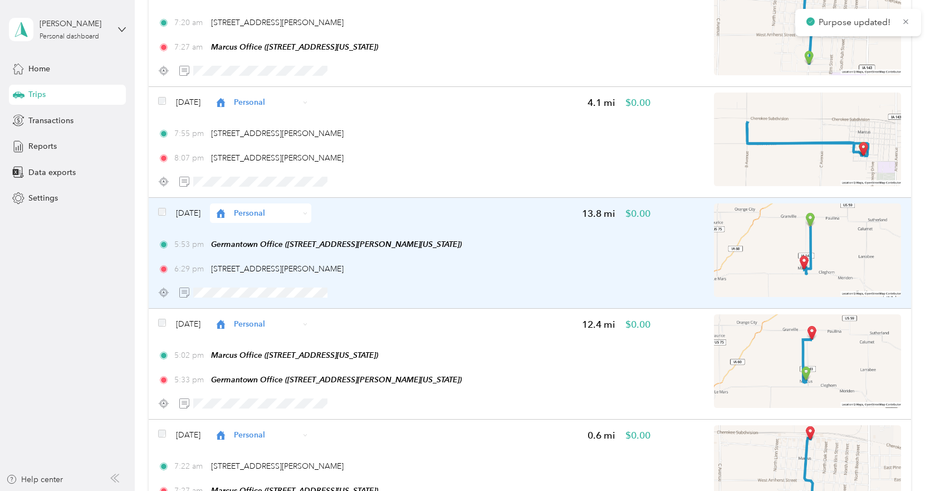
scroll to position [8630, 0]
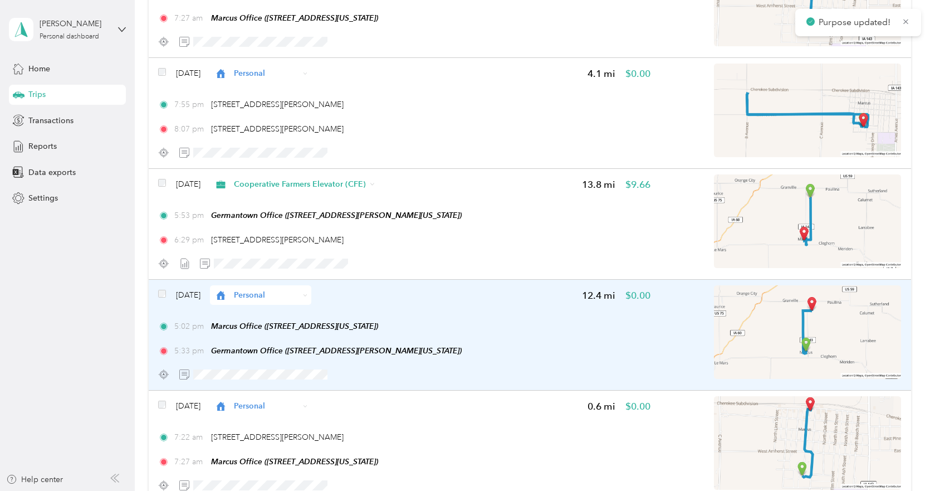
click at [299, 293] on span "Personal" at bounding box center [266, 295] width 65 height 12
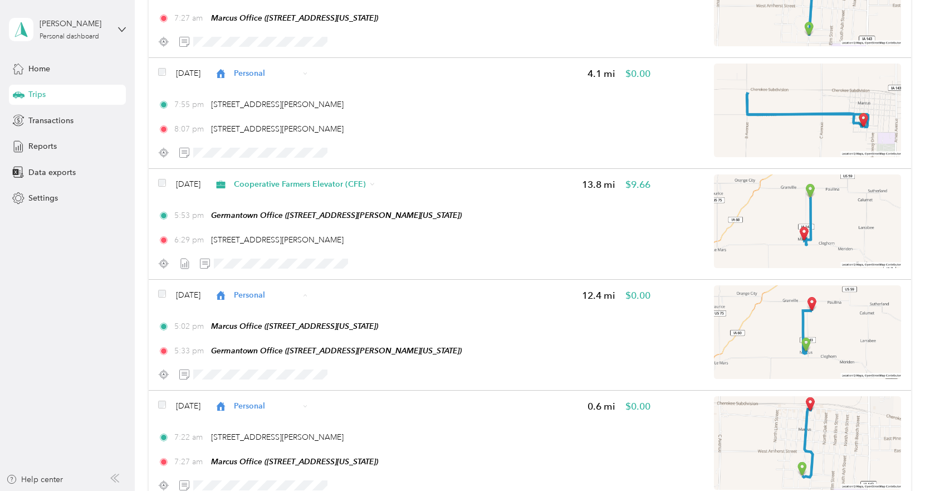
click at [313, 315] on span "Cooperative Farmers Elevator (CFE)" at bounding box center [321, 316] width 132 height 12
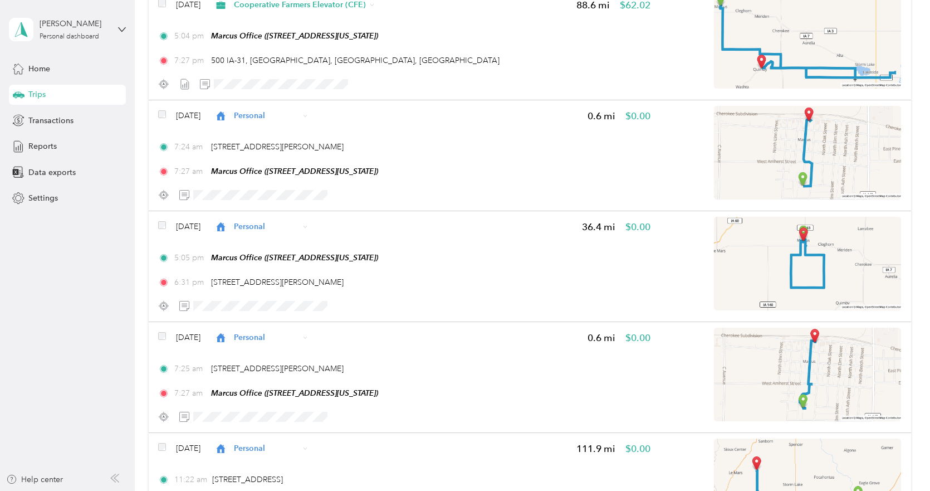
scroll to position [0, 0]
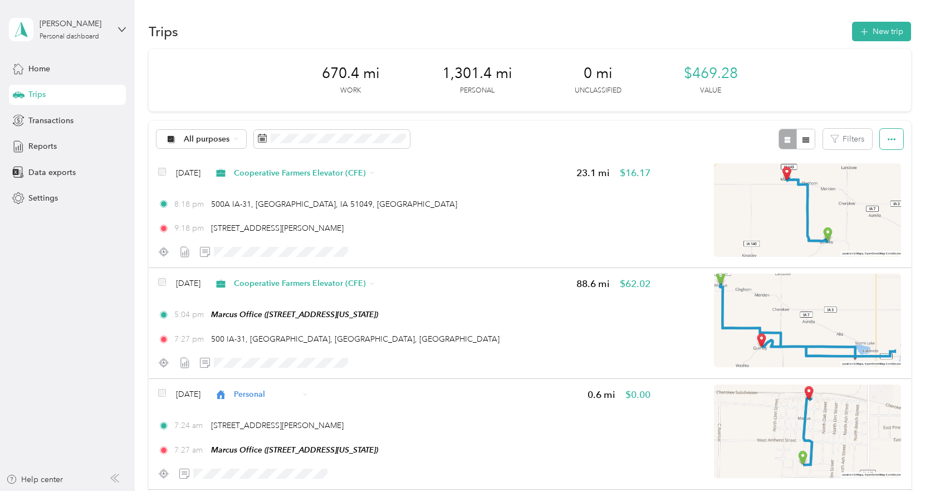
click at [888, 138] on icon "button" at bounding box center [892, 139] width 8 height 8
click at [551, 138] on div "All purposes Filters" at bounding box center [530, 139] width 762 height 36
click at [35, 143] on span "Reports" at bounding box center [42, 146] width 28 height 12
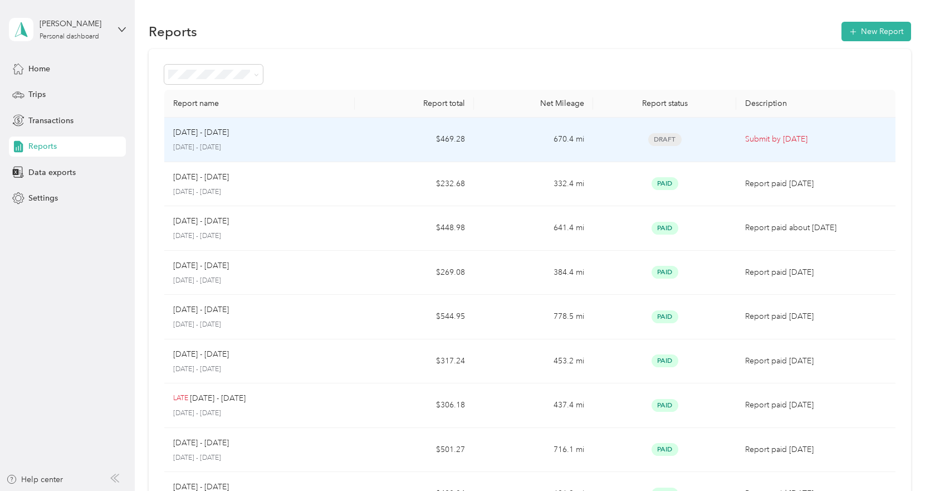
click at [752, 138] on p "Submit by Oct. 3, 2025" at bounding box center [815, 139] width 141 height 12
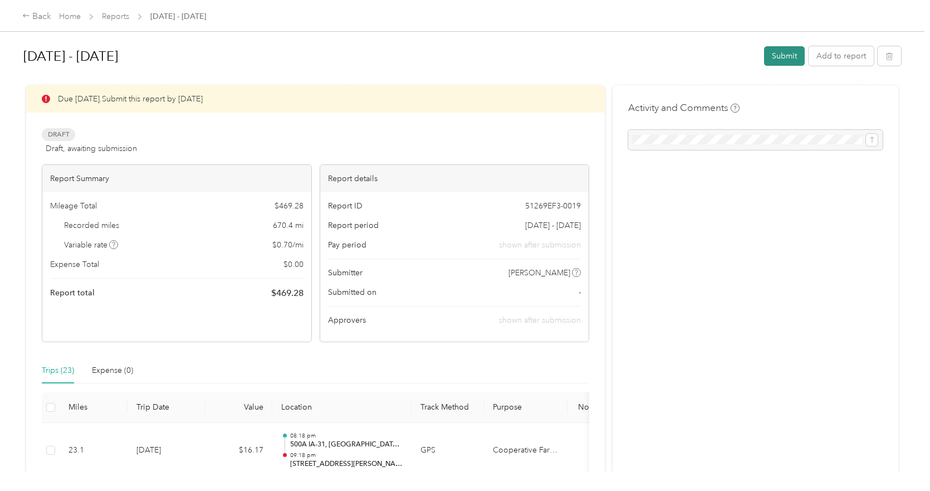
click at [786, 54] on button "Submit" at bounding box center [784, 55] width 41 height 19
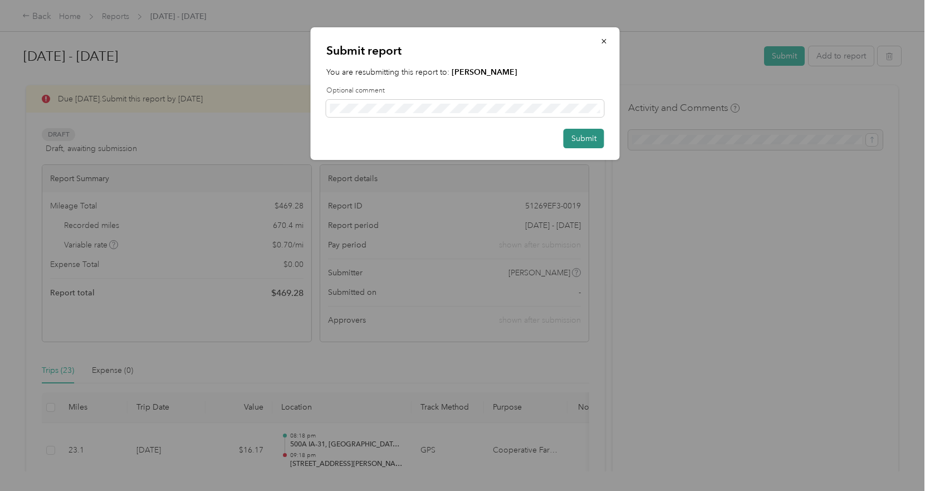
click at [586, 138] on button "Submit" at bounding box center [583, 138] width 41 height 19
